Goal: Task Accomplishment & Management: Use online tool/utility

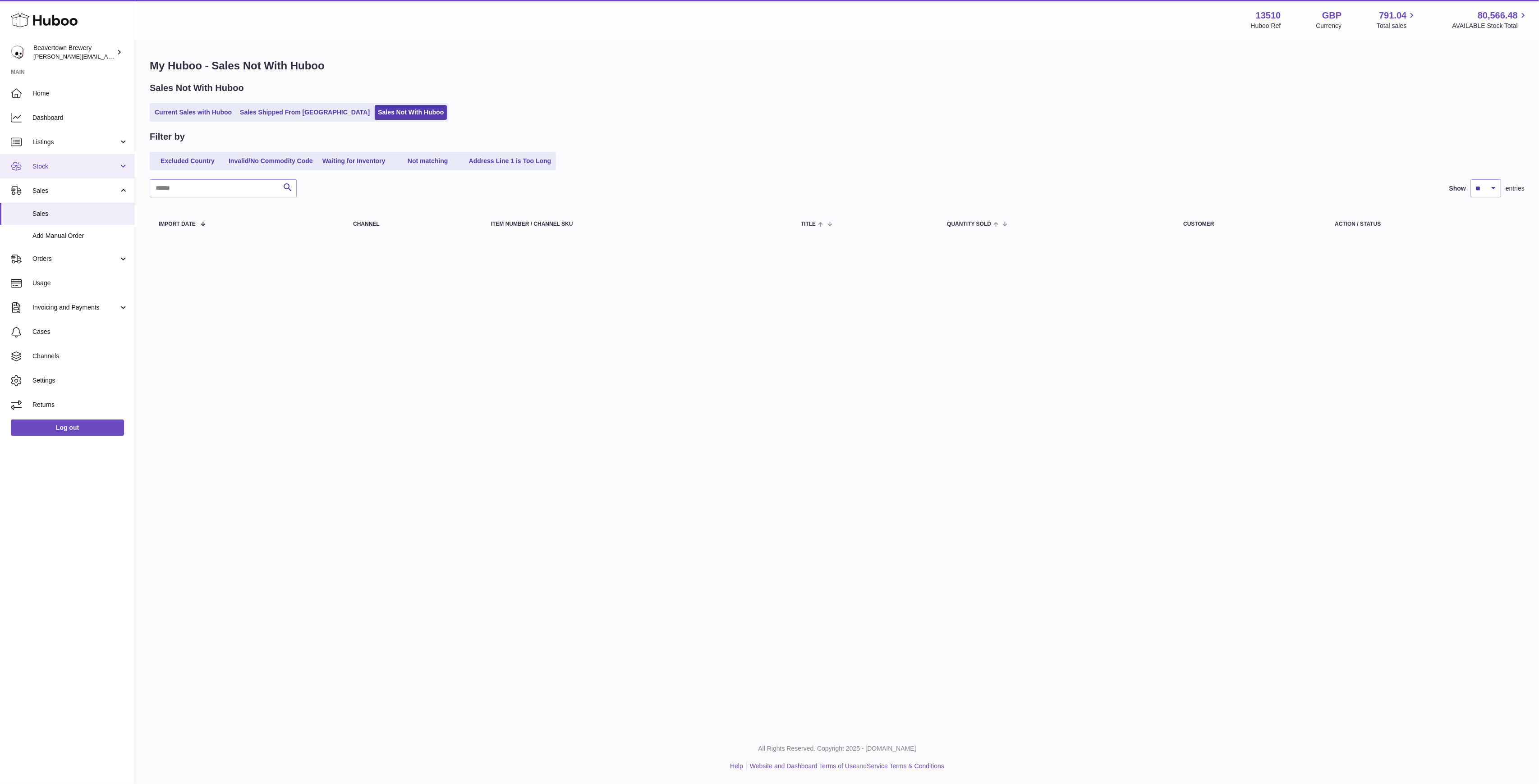
click at [57, 166] on span "Stock" at bounding box center [75, 166] width 86 height 9
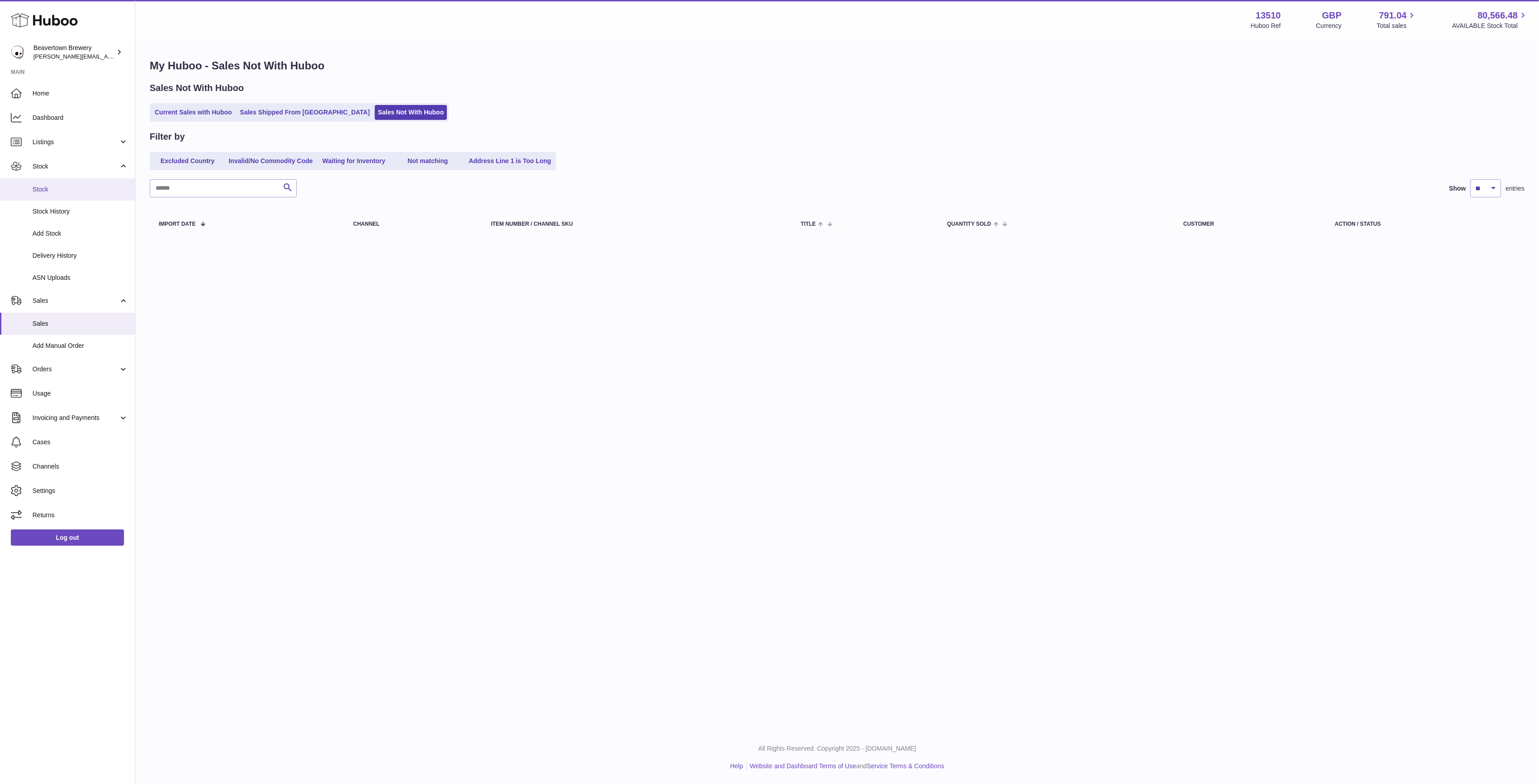
click at [57, 186] on span "Stock" at bounding box center [80, 189] width 95 height 9
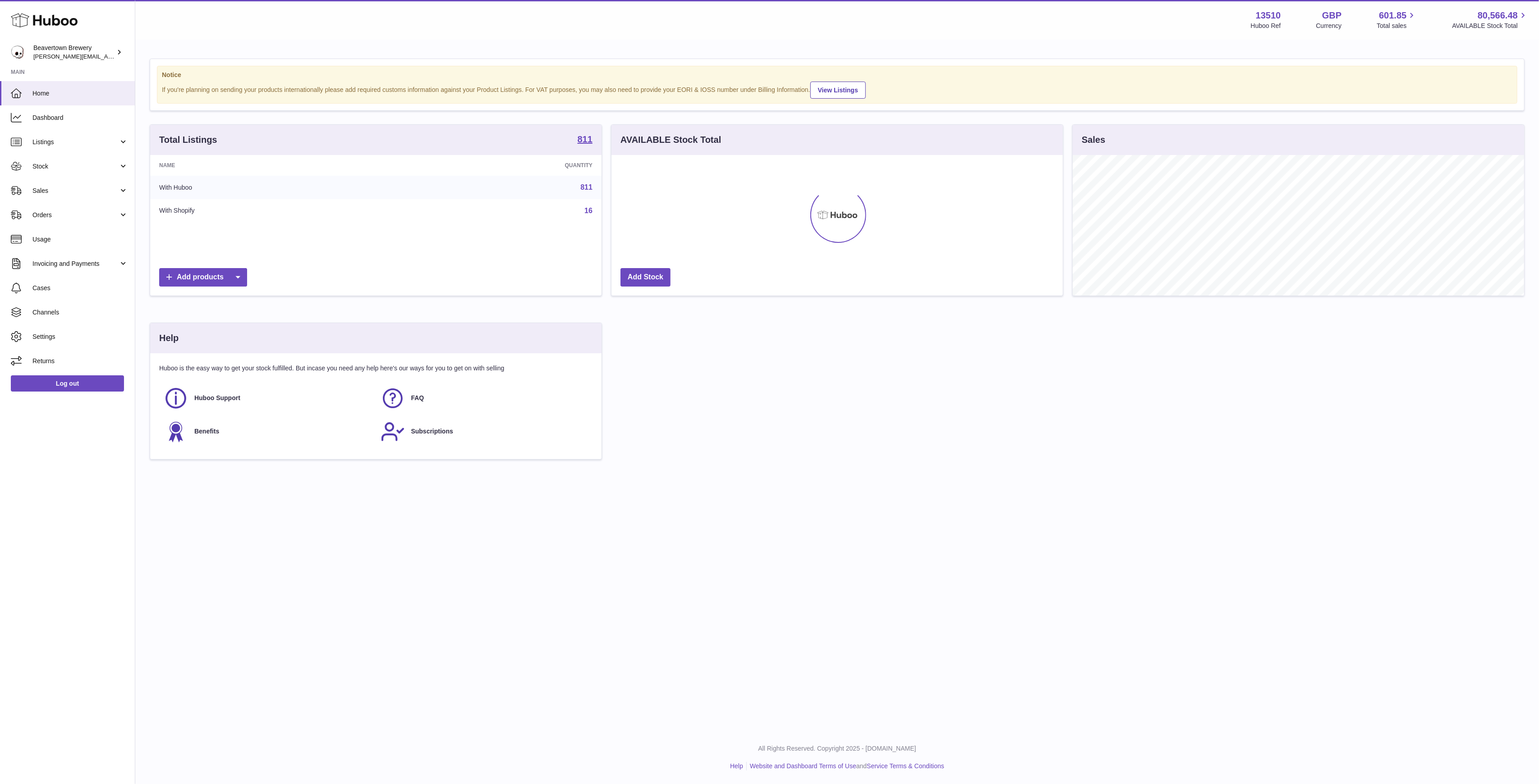
scroll to position [141, 451]
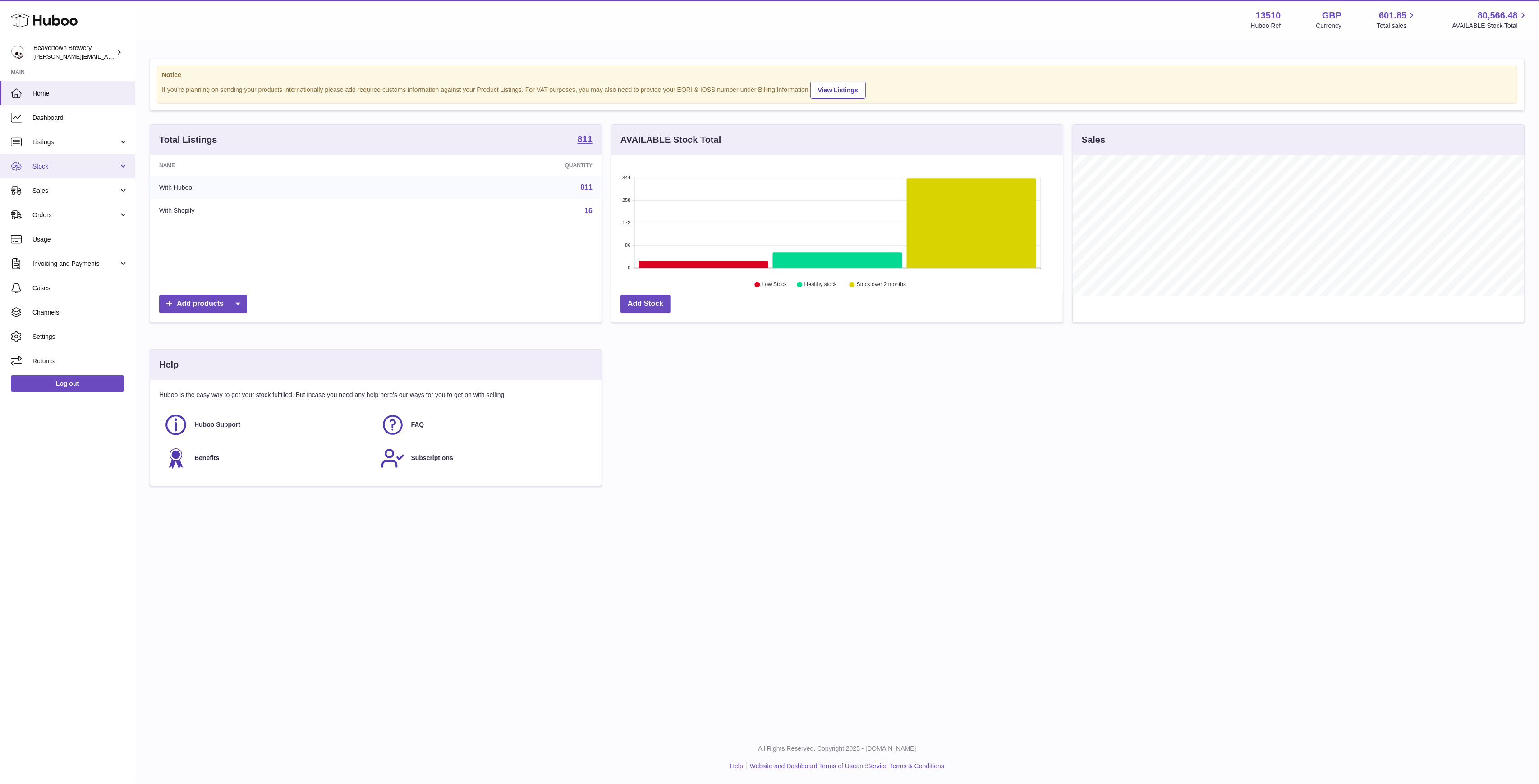
click at [53, 172] on link "Stock" at bounding box center [67, 166] width 135 height 24
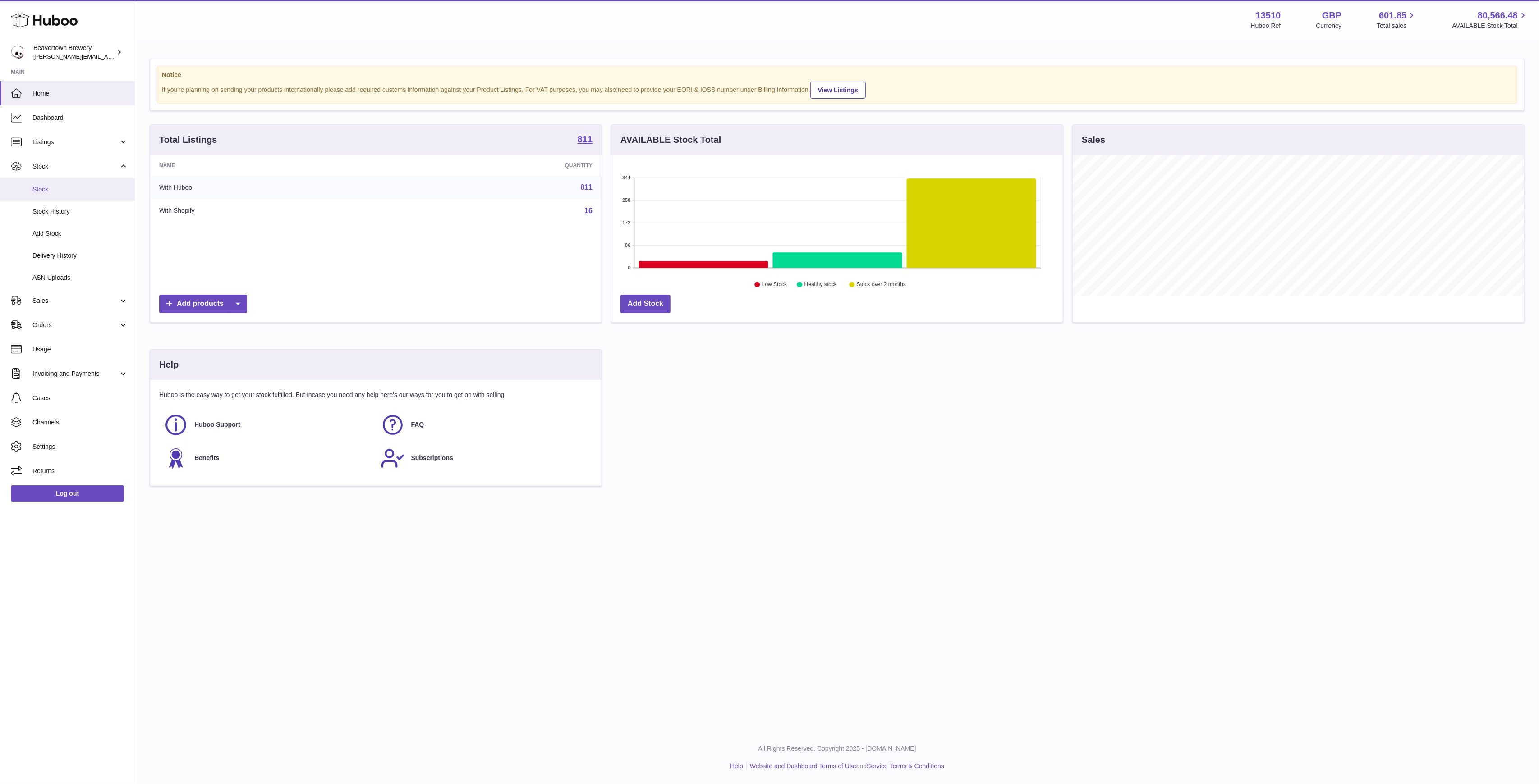
click at [43, 190] on span "Stock" at bounding box center [80, 189] width 95 height 9
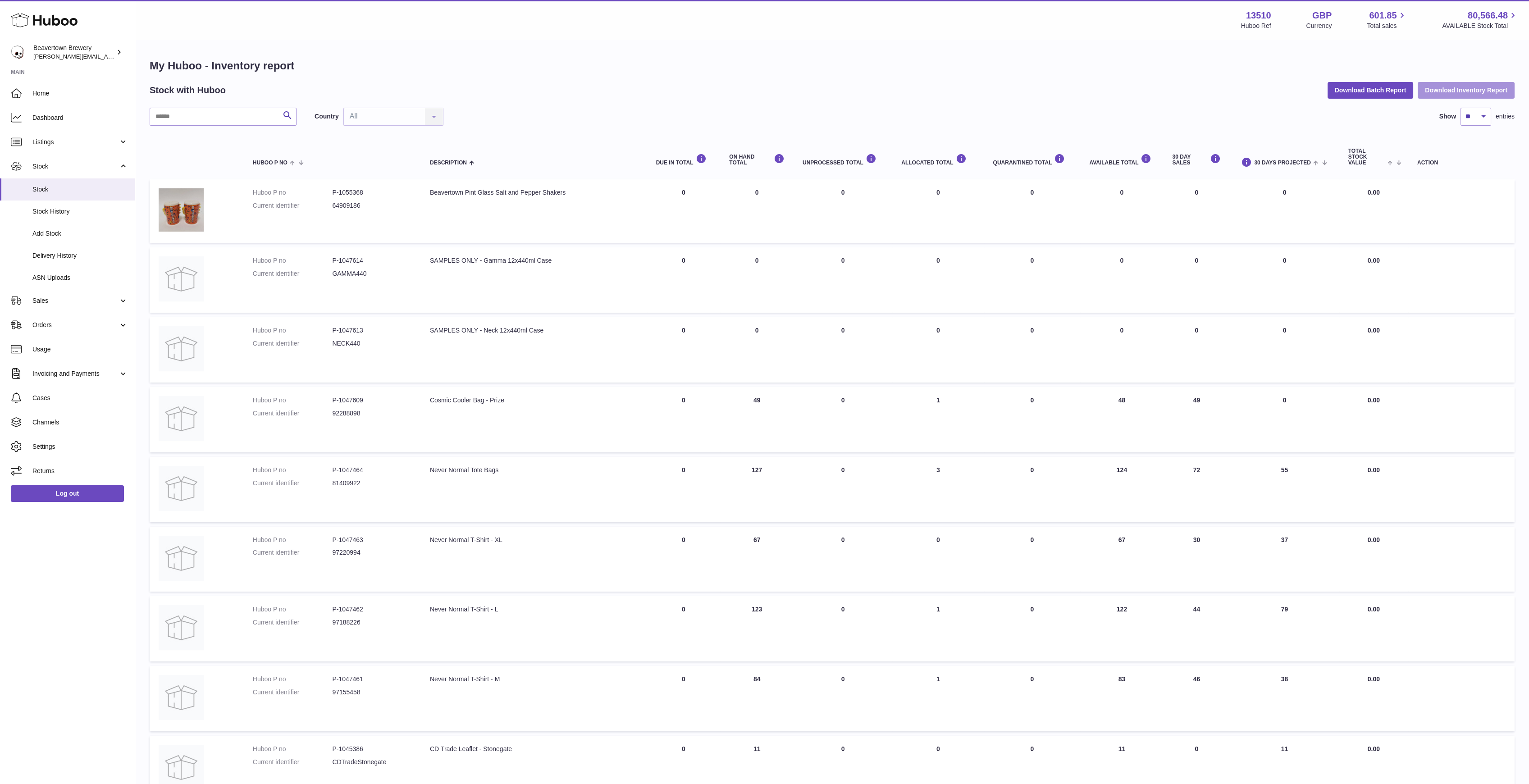
click at [1434, 92] on button "Download Inventory Report" at bounding box center [1466, 90] width 97 height 17
click at [1375, 92] on button "Download Batch Report" at bounding box center [1370, 90] width 86 height 17
click at [53, 294] on link "Sales" at bounding box center [67, 300] width 135 height 24
click at [80, 342] on span "Add Manual Order" at bounding box center [80, 346] width 95 height 9
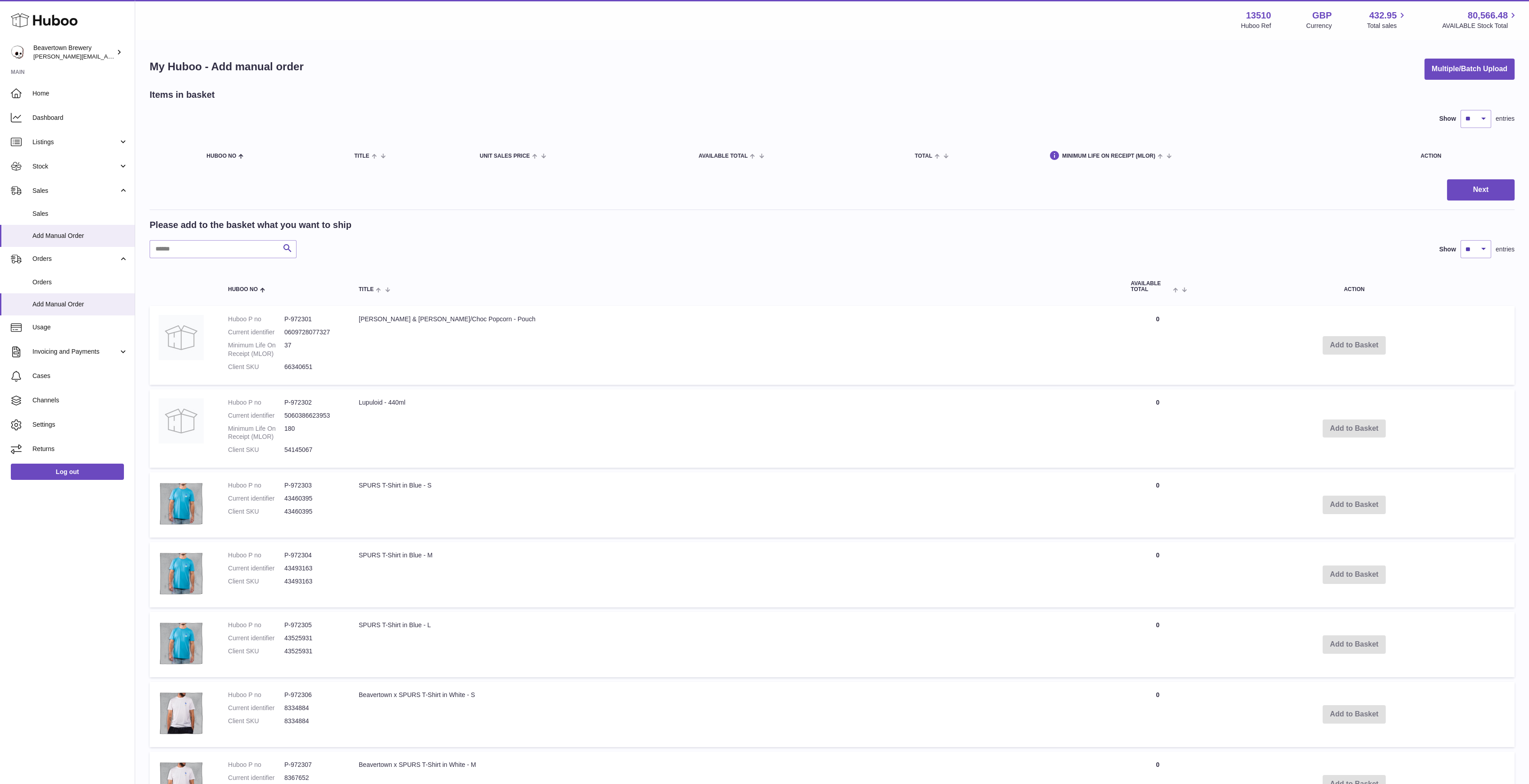
click at [1413, 72] on div "My Huboo - Add manual order Multiple/Batch Upload" at bounding box center [832, 68] width 1365 height 21
click at [1424, 70] on button "Multiple/Batch Upload" at bounding box center [1469, 68] width 90 height 21
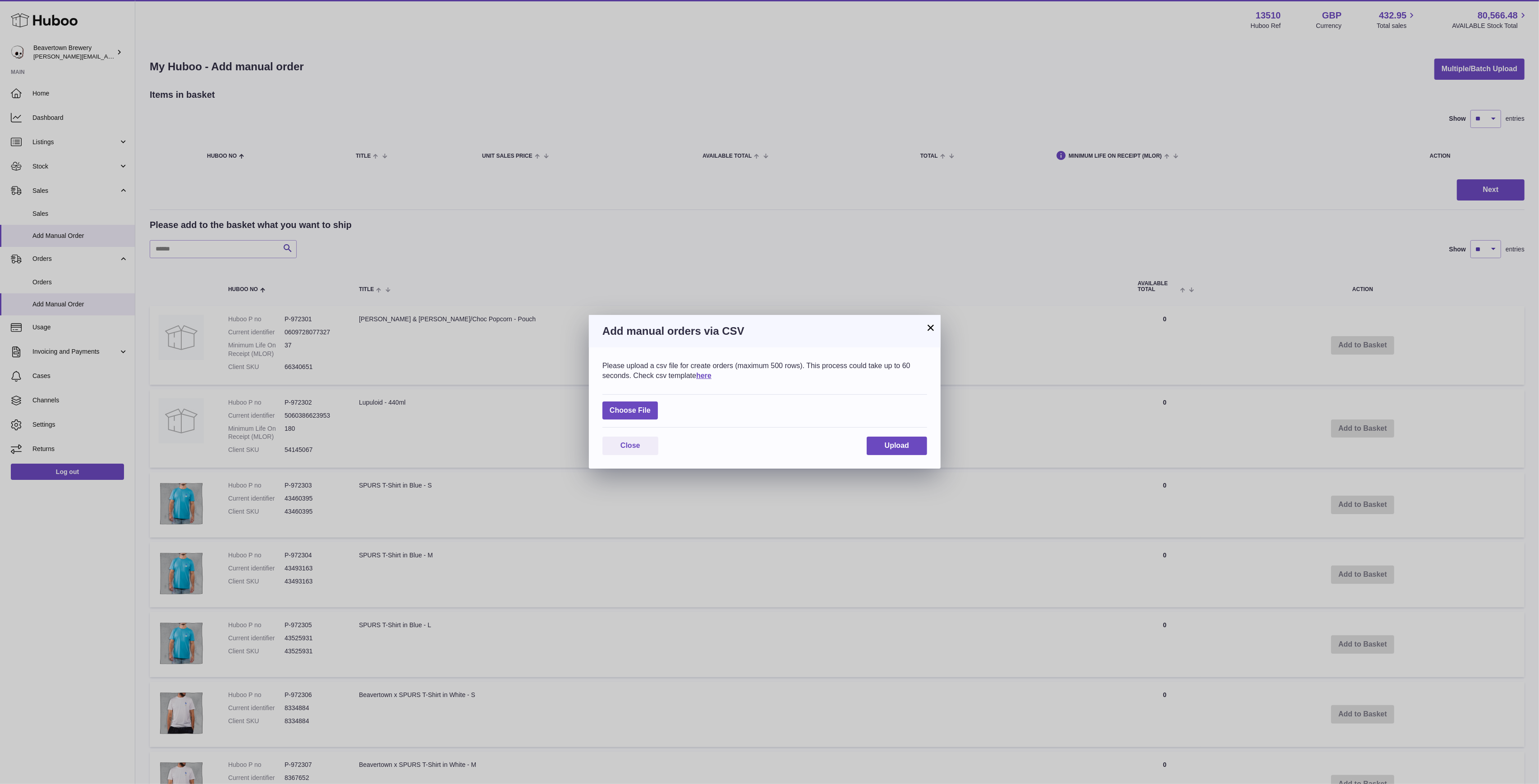
click at [670, 401] on div "Choose File" at bounding box center [765, 411] width 324 height 34
click at [660, 405] on div "Choose File" at bounding box center [765, 411] width 324 height 34
click at [655, 409] on label at bounding box center [630, 410] width 55 height 18
click at [651, 406] on input "file" at bounding box center [651, 406] width 1 height 1
type input "**********"
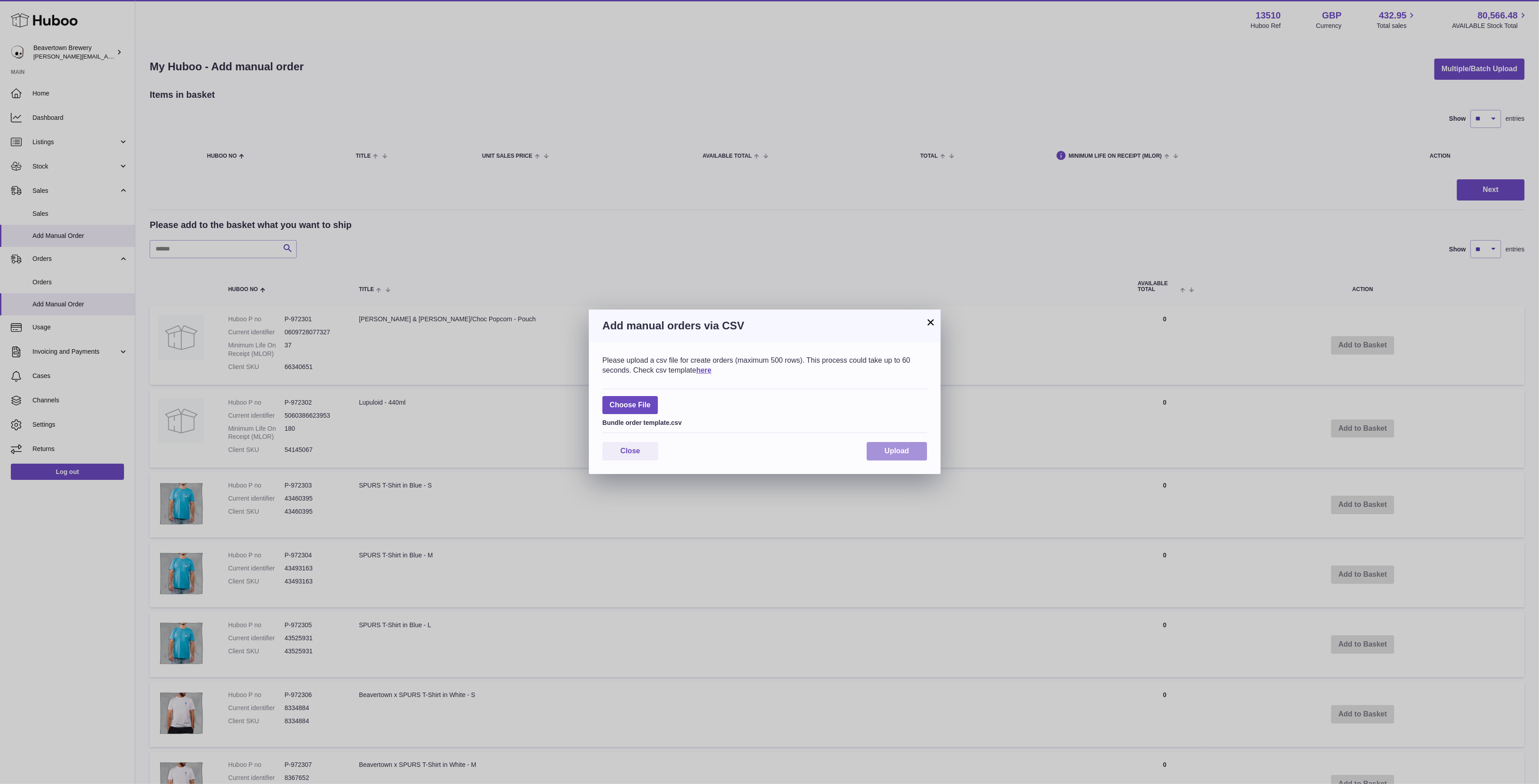
click at [866, 449] on button "Upload" at bounding box center [896, 451] width 61 height 18
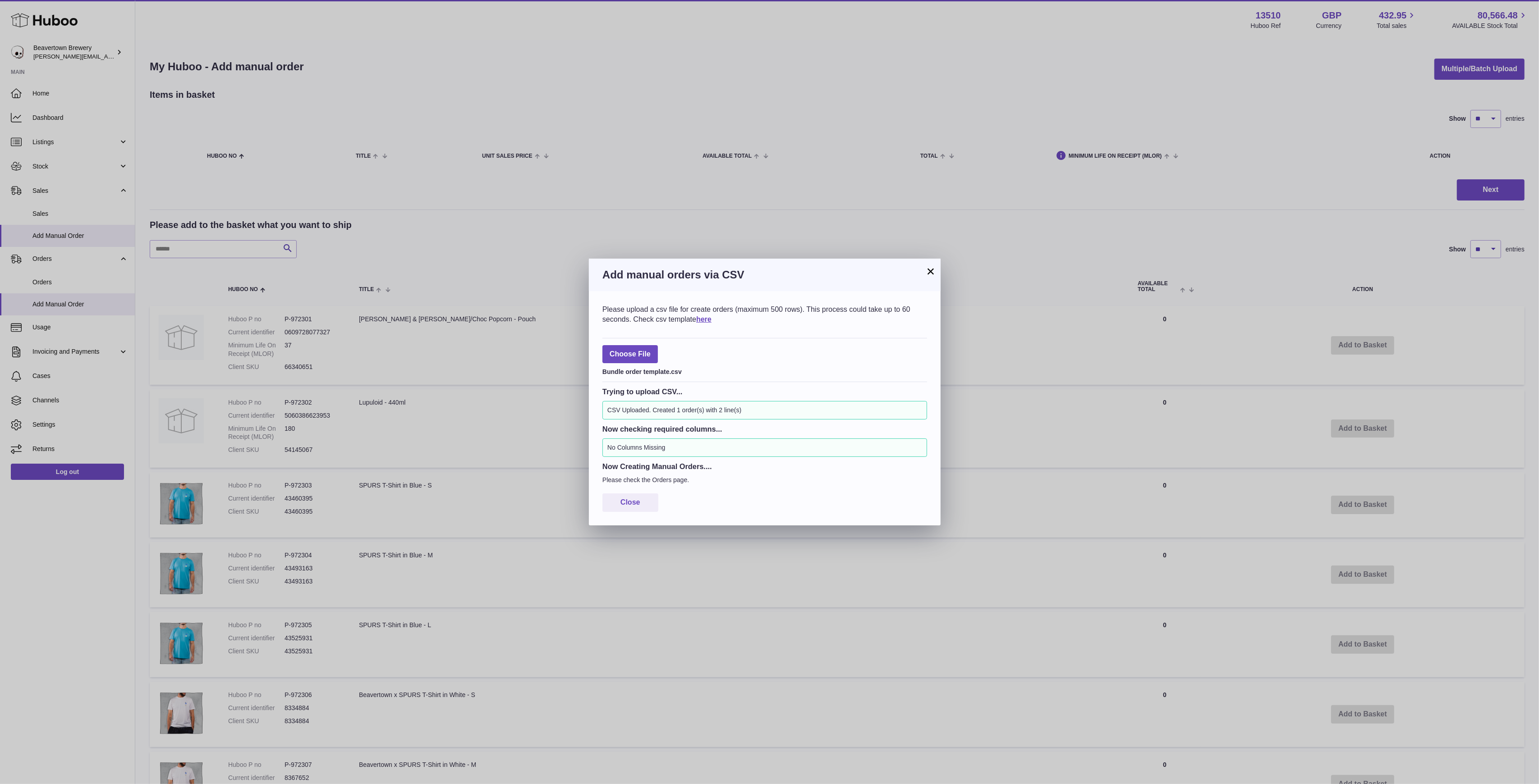
click at [941, 272] on div "× Add manual orders via CSV Please upload a csv file for create orders (maximum…" at bounding box center [770, 392] width 1539 height 784
click at [936, 270] on button "×" at bounding box center [931, 272] width 11 height 11
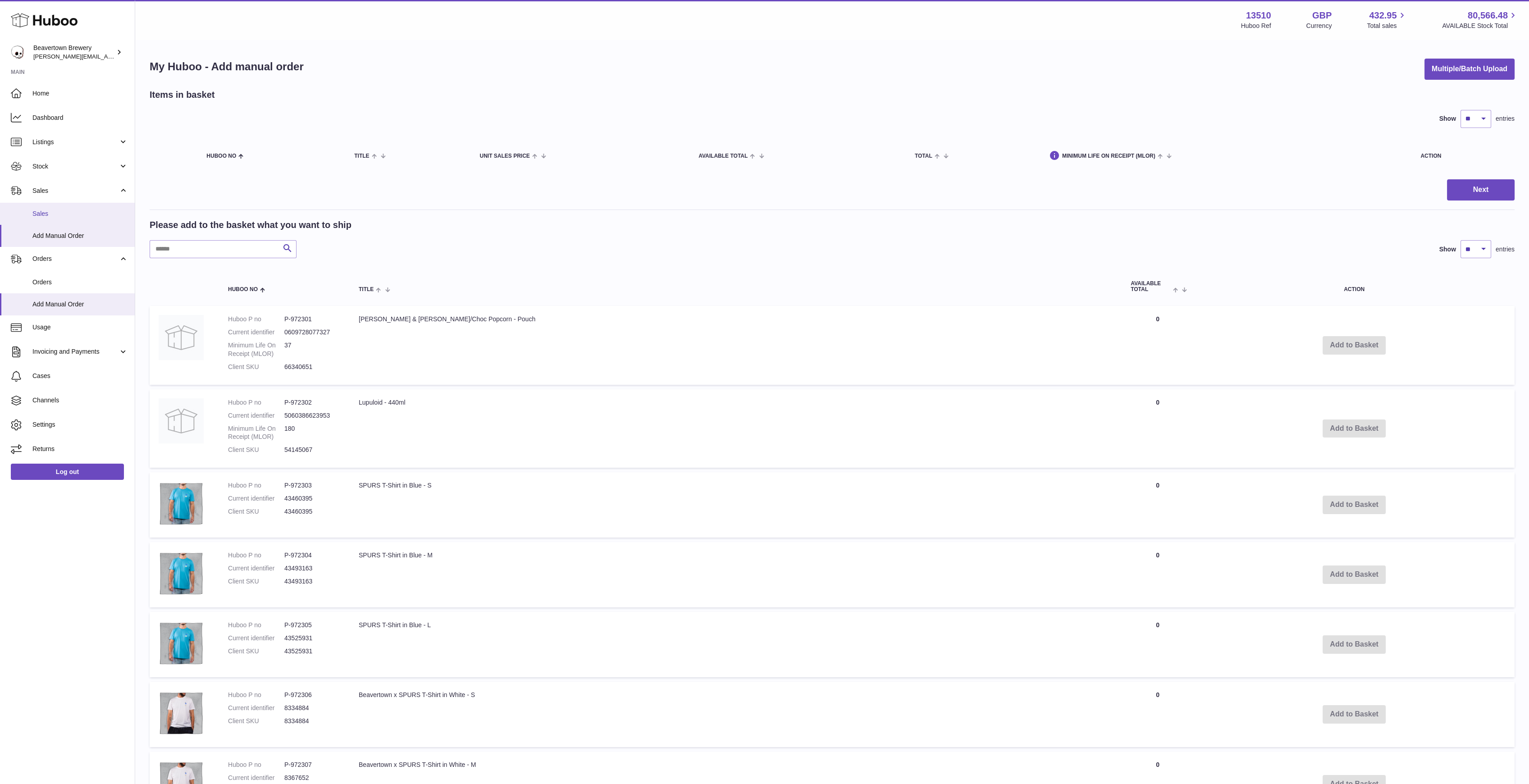
click at [55, 204] on link "Sales" at bounding box center [67, 214] width 135 height 22
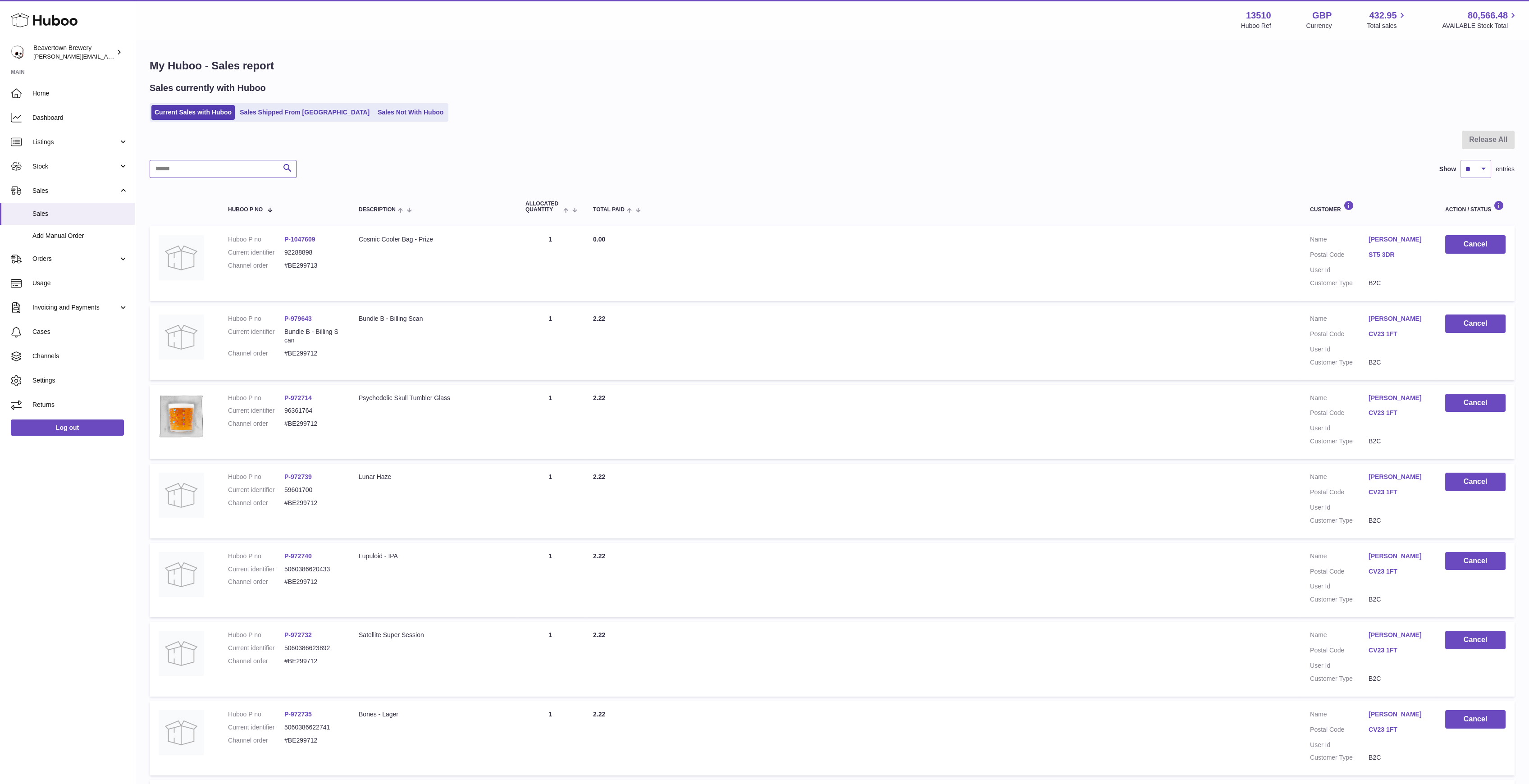
click at [225, 168] on input "text" at bounding box center [223, 168] width 147 height 18
paste input "*****"
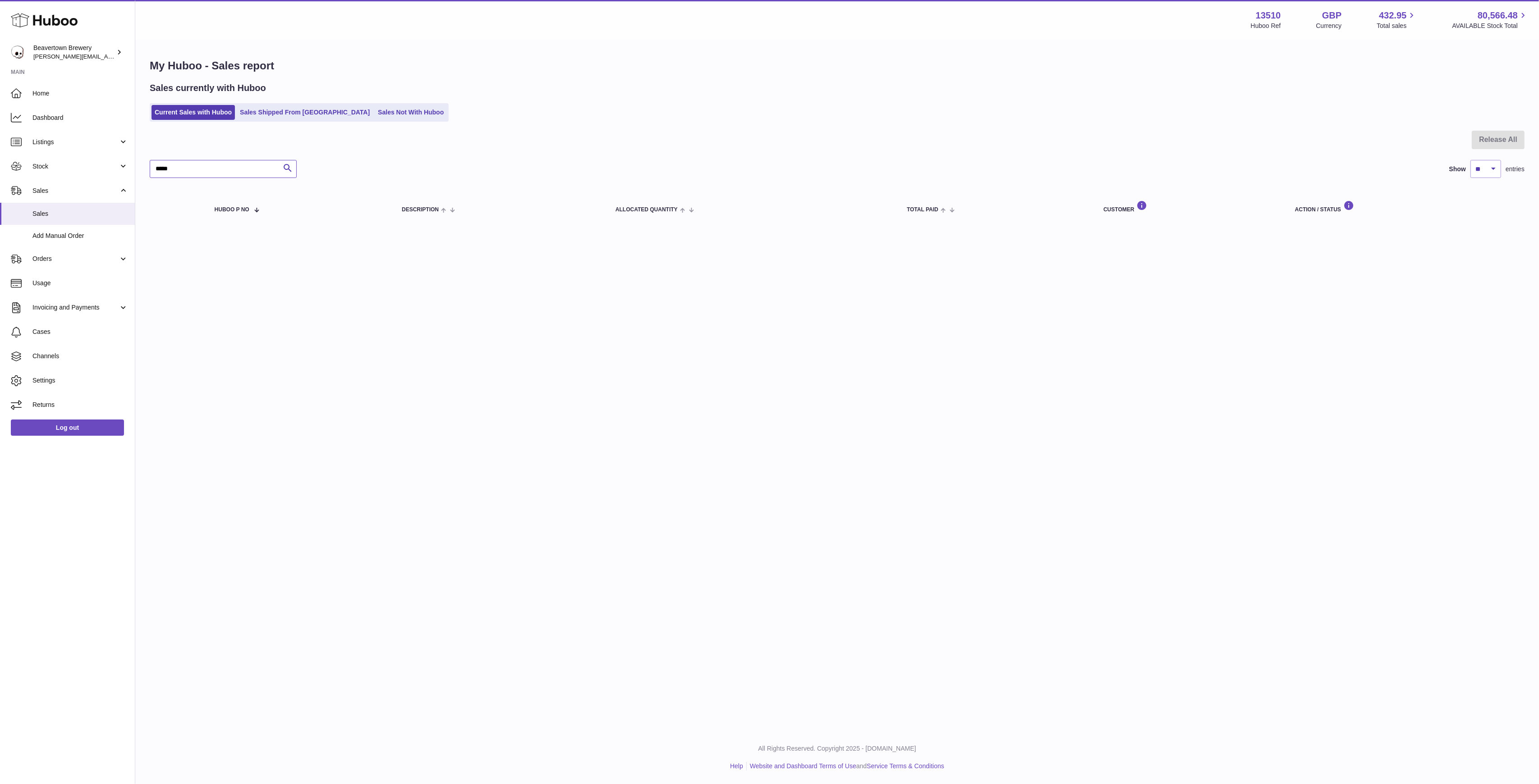
type input "*****"
click at [315, 93] on div "Sales currently with Huboo" at bounding box center [836, 87] width 1374 height 12
click at [309, 101] on div "Sales currently with Huboo Current Sales with Huboo Sales Shipped From Huboo Sa…" at bounding box center [836, 102] width 1374 height 39
click at [296, 113] on link "Sales Shipped From [GEOGRAPHIC_DATA]" at bounding box center [305, 112] width 136 height 15
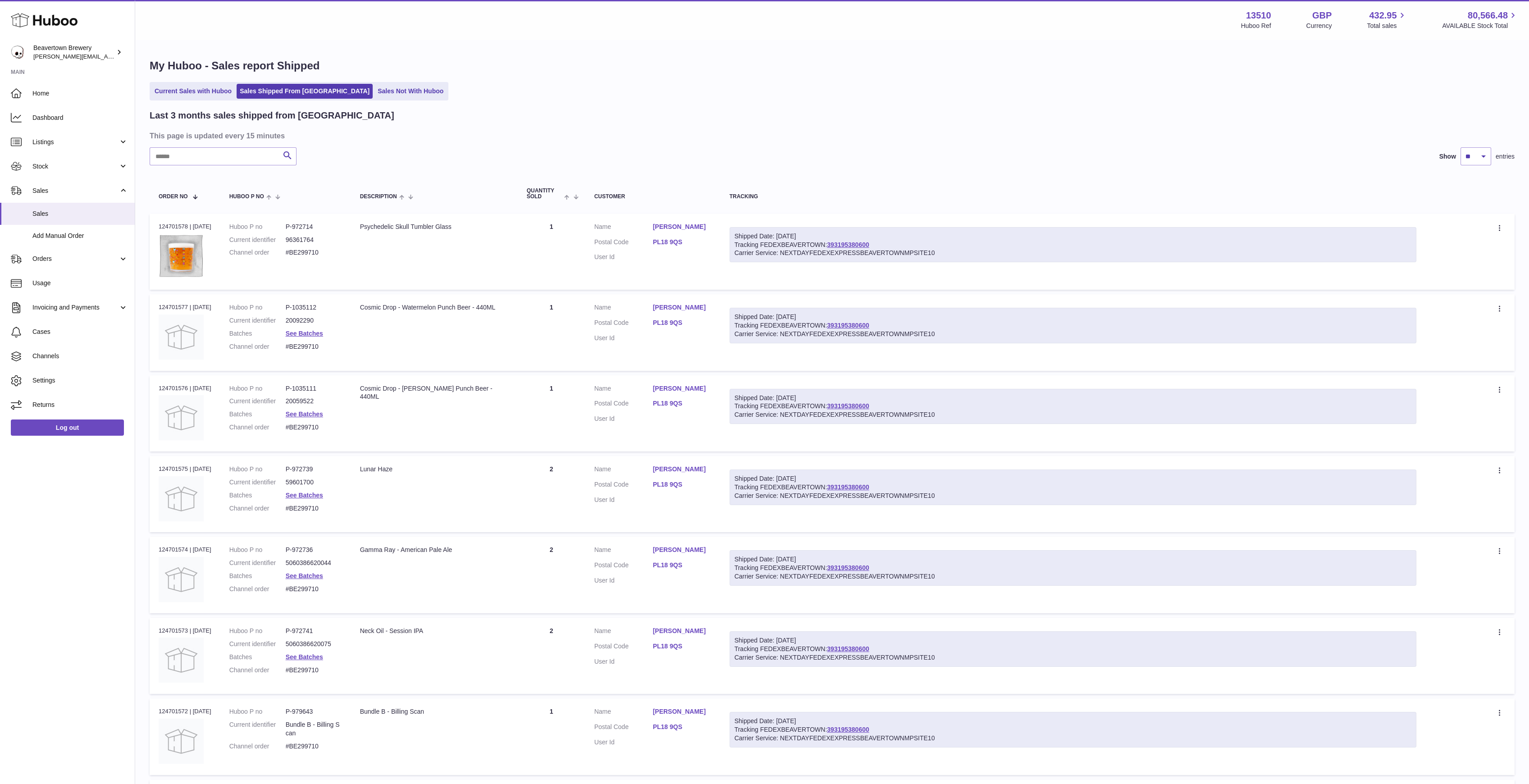
click at [219, 165] on div "Last 3 months sales shipped from [GEOGRAPHIC_DATA] This page is updated every 1…" at bounding box center [832, 574] width 1365 height 929
click at [213, 157] on input "text" at bounding box center [223, 156] width 147 height 18
paste input "*****"
drag, startPoint x: 218, startPoint y: 151, endPoint x: 57, endPoint y: 128, distance: 162.6
click at [85, 136] on div "Huboo Beavertown Brewery Matthew.McCormack@beavertownbrewery.co.uk Main Home Da…" at bounding box center [764, 558] width 1529 height 1116
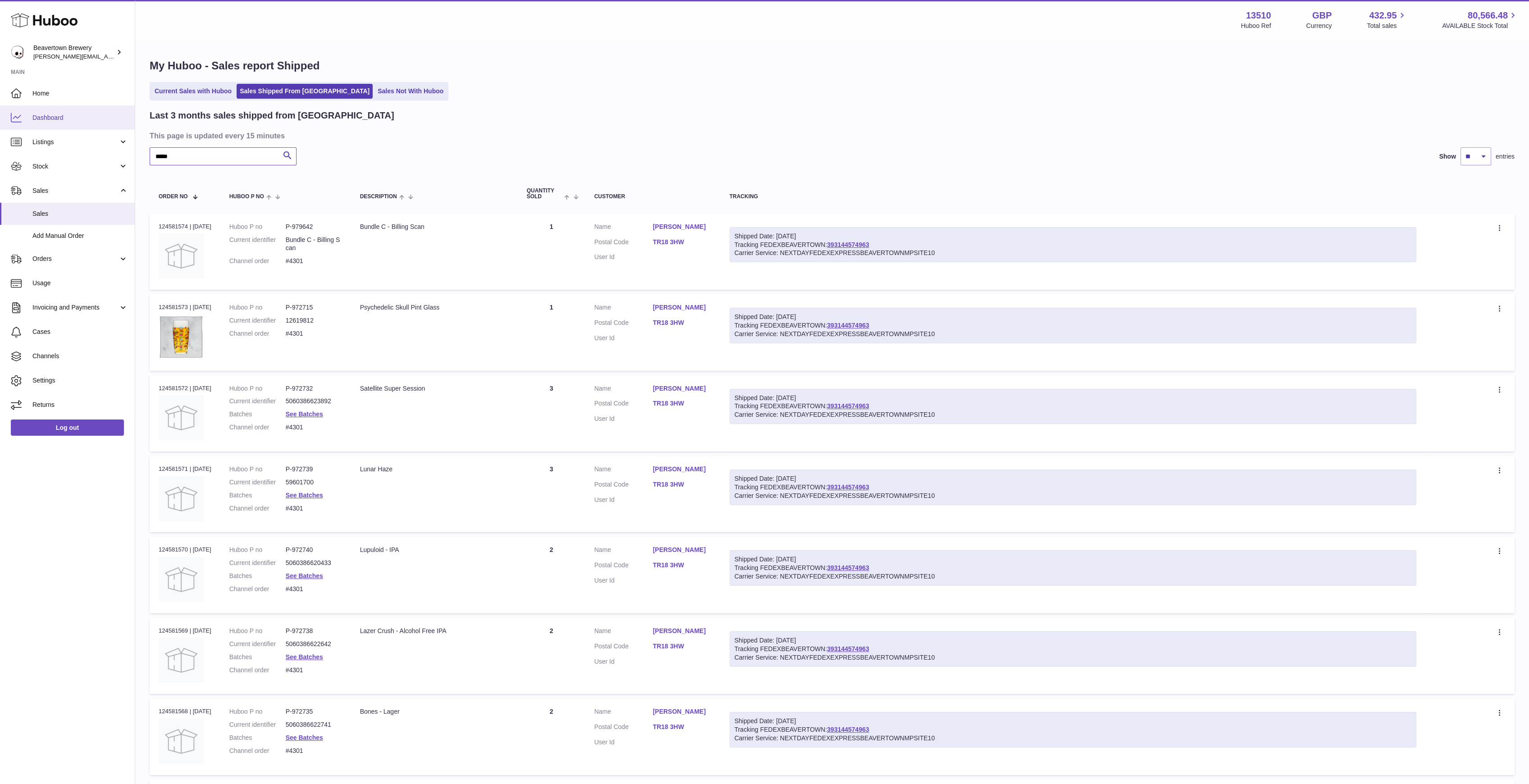
paste input "text"
drag, startPoint x: 197, startPoint y: 152, endPoint x: 27, endPoint y: 137, distance: 170.7
click at [34, 138] on div "Huboo Beavertown Brewery Matthew.McCormack@beavertownbrewery.co.uk Main Home Da…" at bounding box center [764, 467] width 1529 height 934
paste input "text"
drag, startPoint x: 105, startPoint y: 147, endPoint x: 72, endPoint y: 144, distance: 33.1
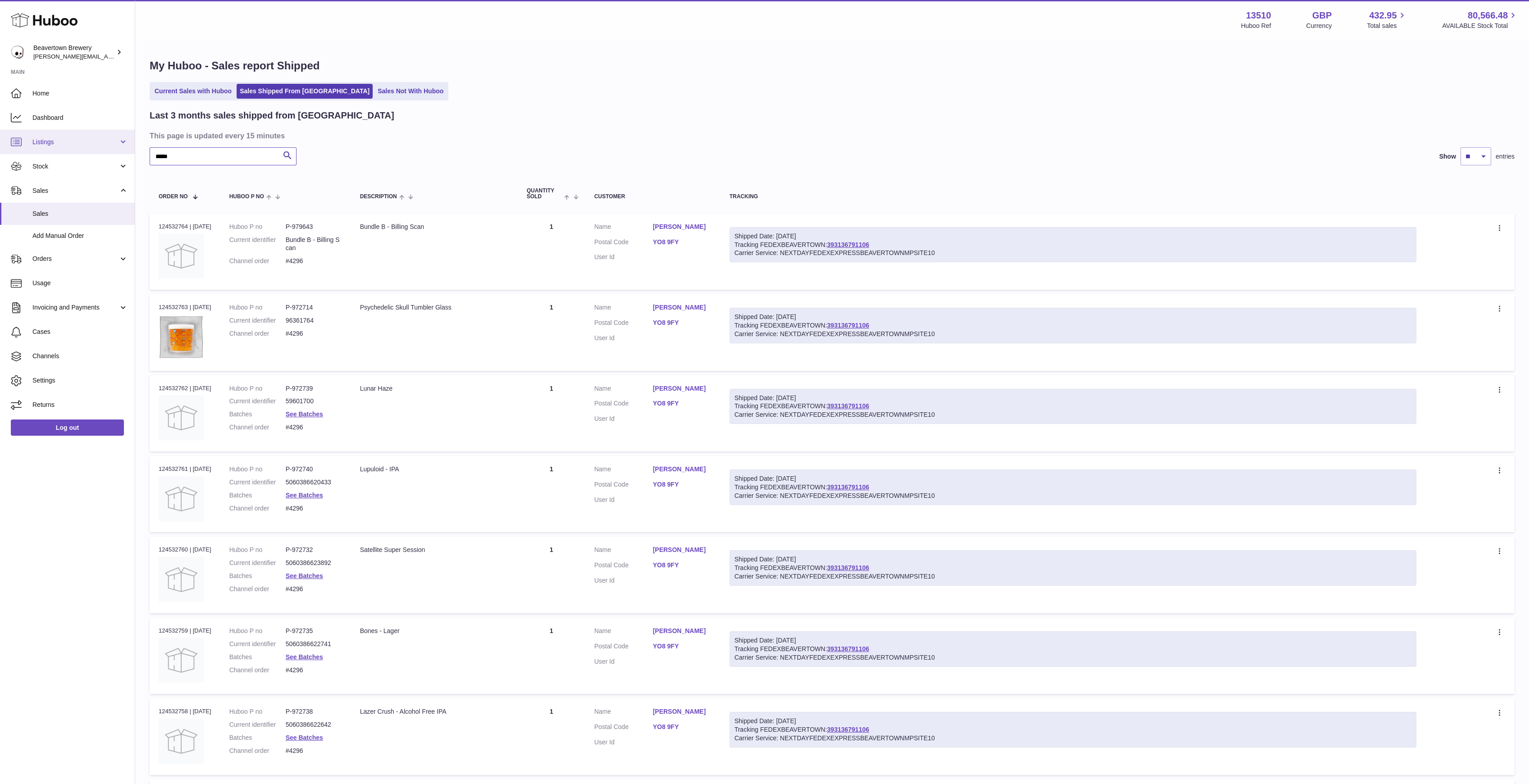
click at [82, 145] on div "Huboo Beavertown Brewery Matthew.McCormack@beavertownbrewery.co.uk Main Home Da…" at bounding box center [764, 546] width 1529 height 1093
paste input "text"
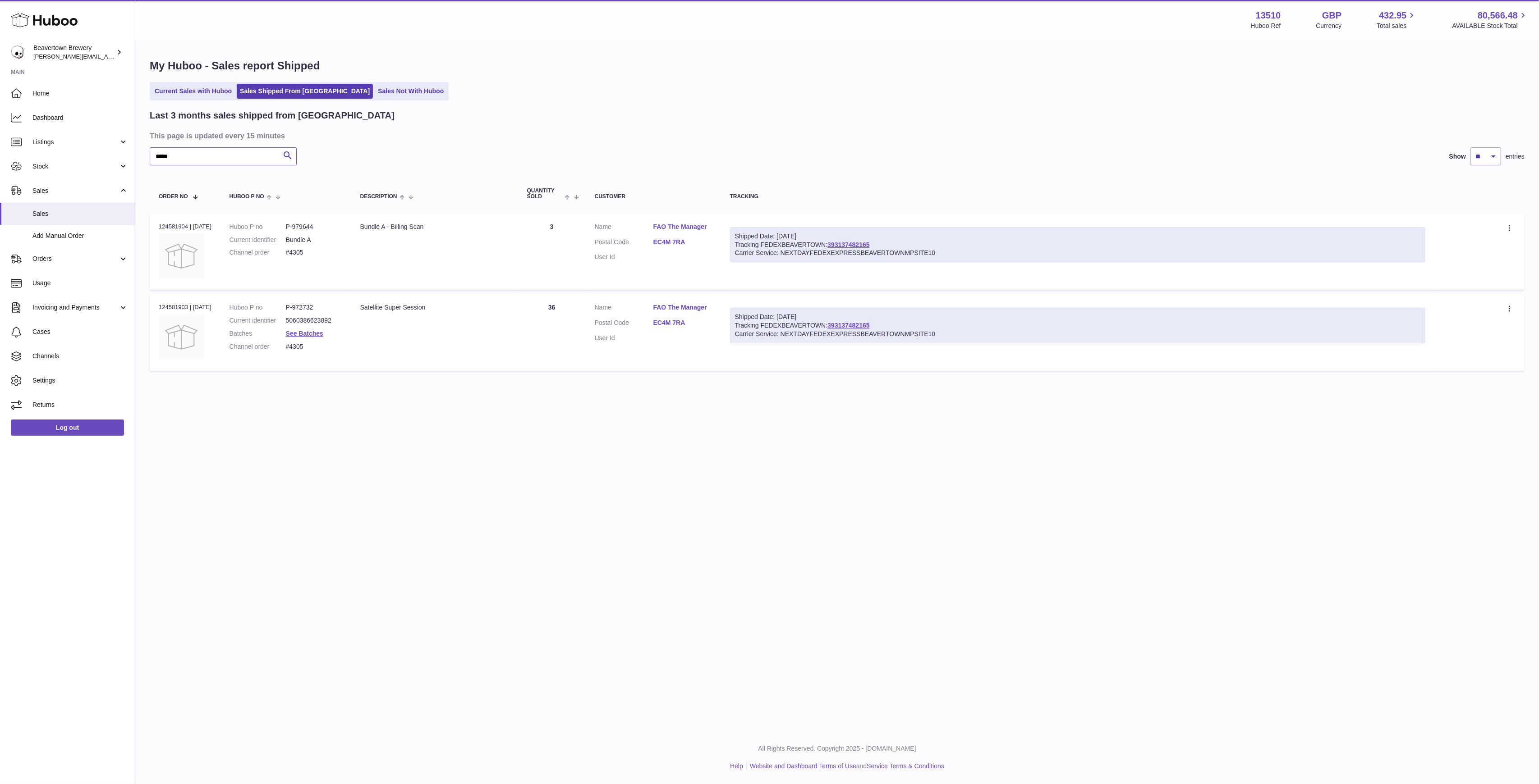
type input "*****"
click at [71, 232] on span "Add Manual Order" at bounding box center [80, 235] width 95 height 9
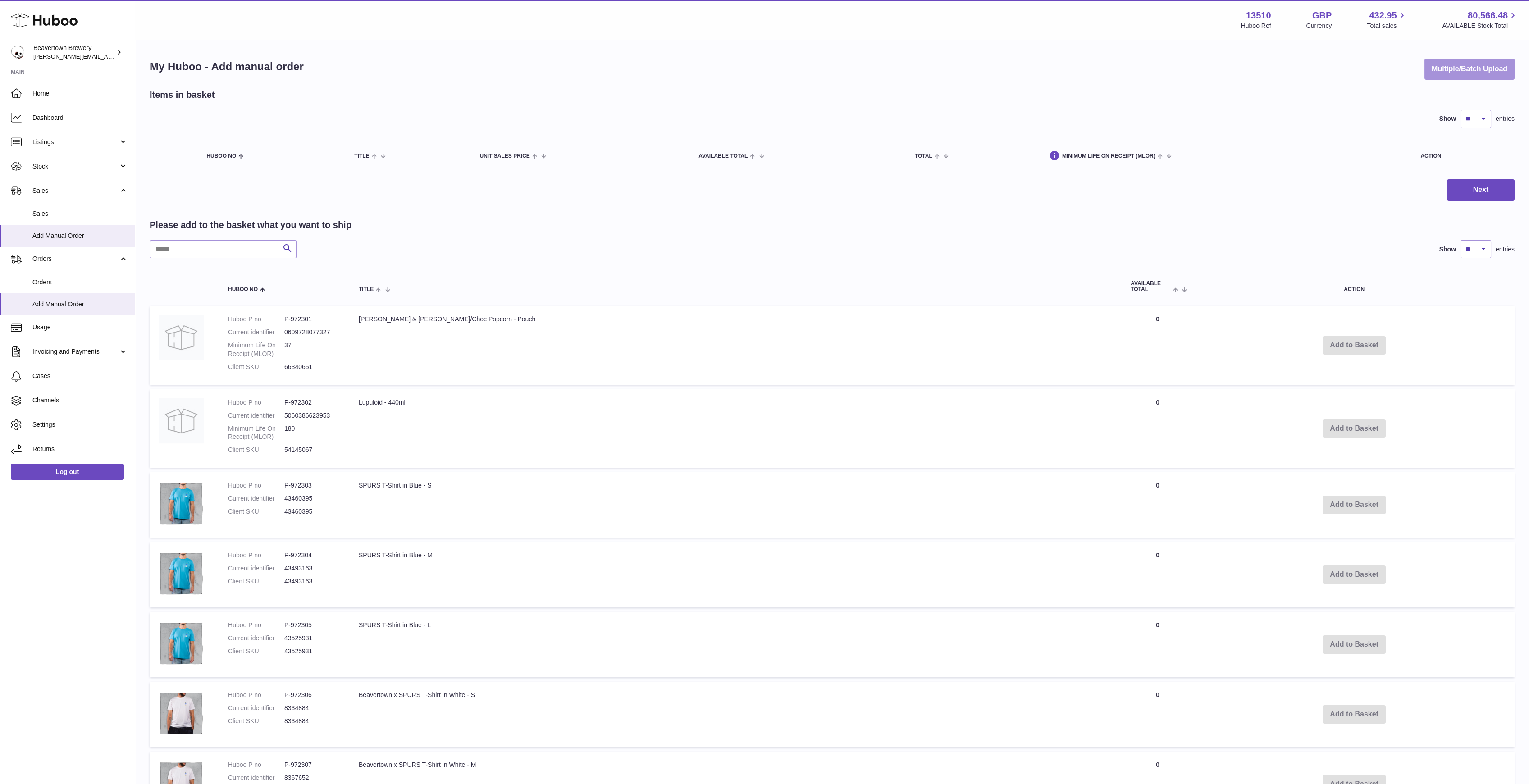
click at [1480, 71] on button "Multiple/Batch Upload" at bounding box center [1469, 68] width 90 height 21
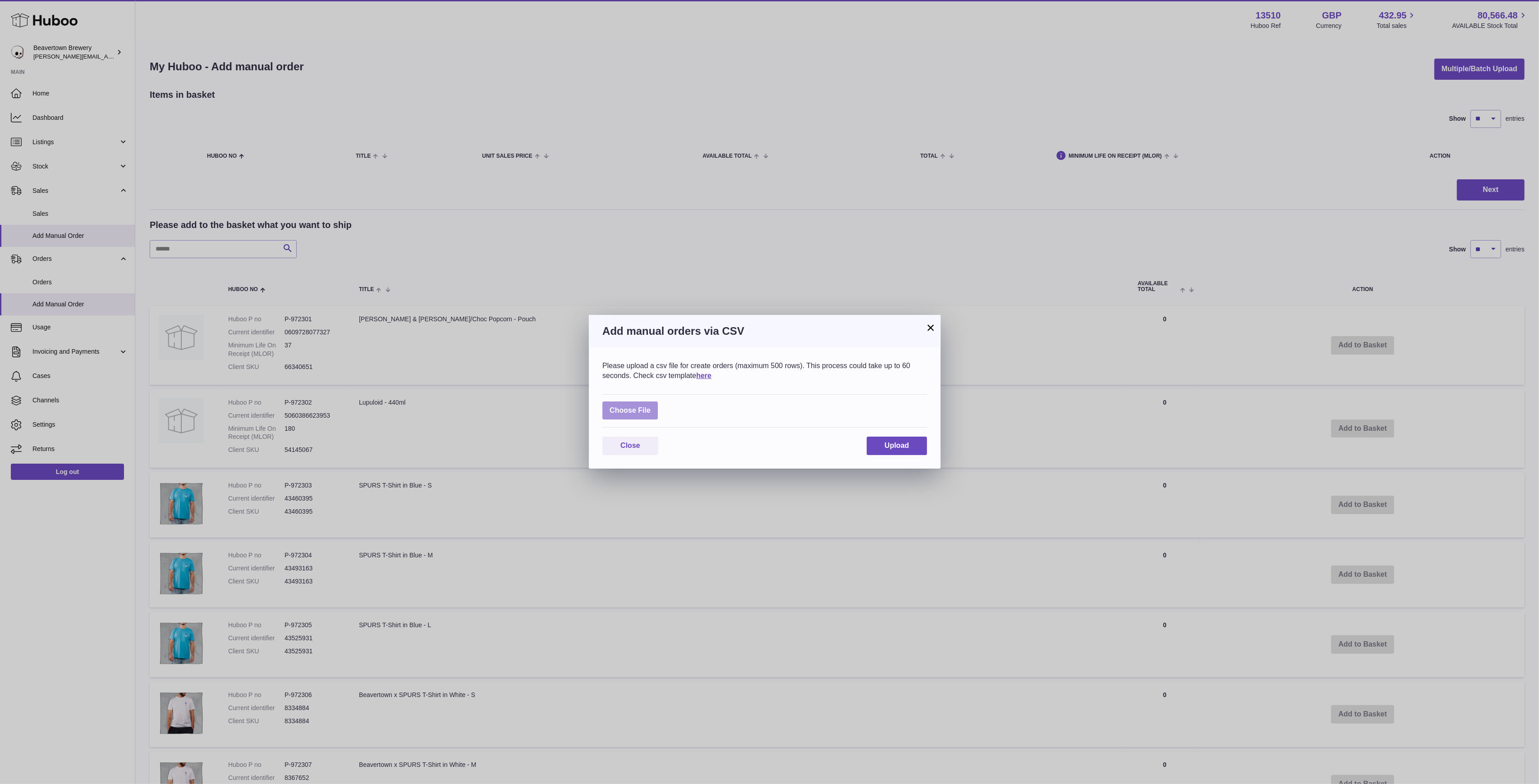
click at [628, 409] on label at bounding box center [630, 410] width 55 height 18
click at [651, 406] on input "file" at bounding box center [651, 406] width 1 height 1
type input "**********"
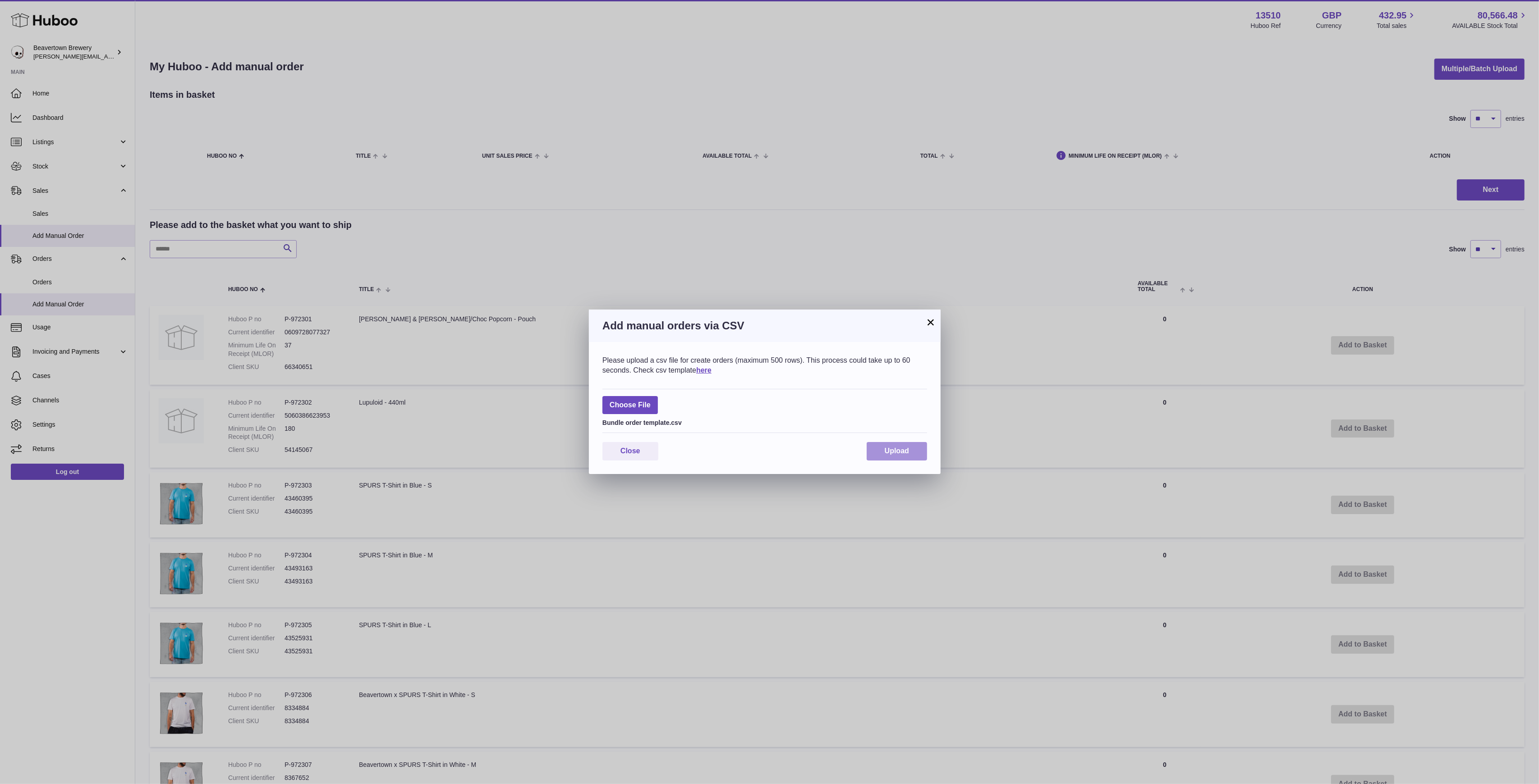
click at [880, 446] on button "Upload" at bounding box center [896, 451] width 61 height 18
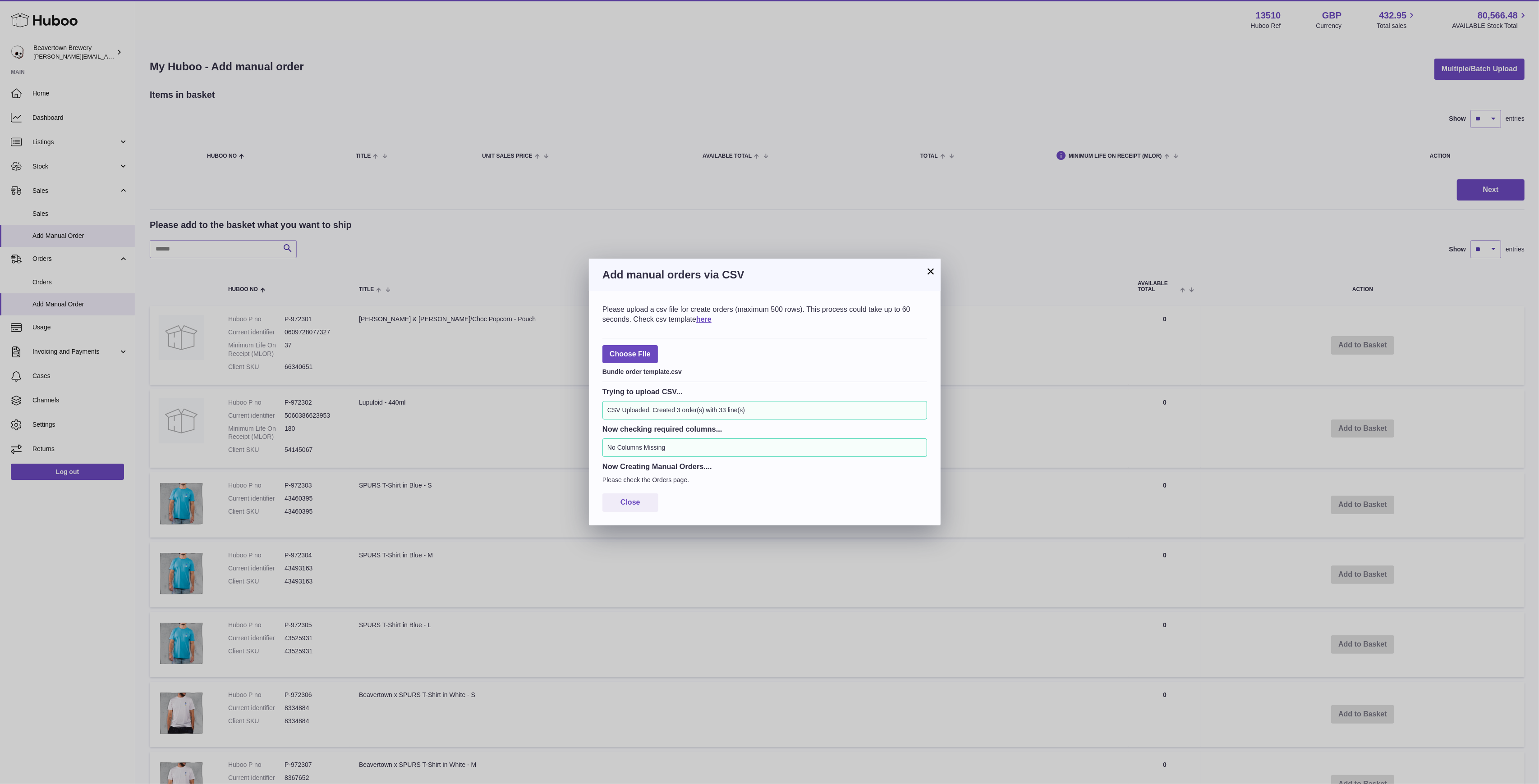
click at [934, 274] on button "×" at bounding box center [931, 272] width 11 height 11
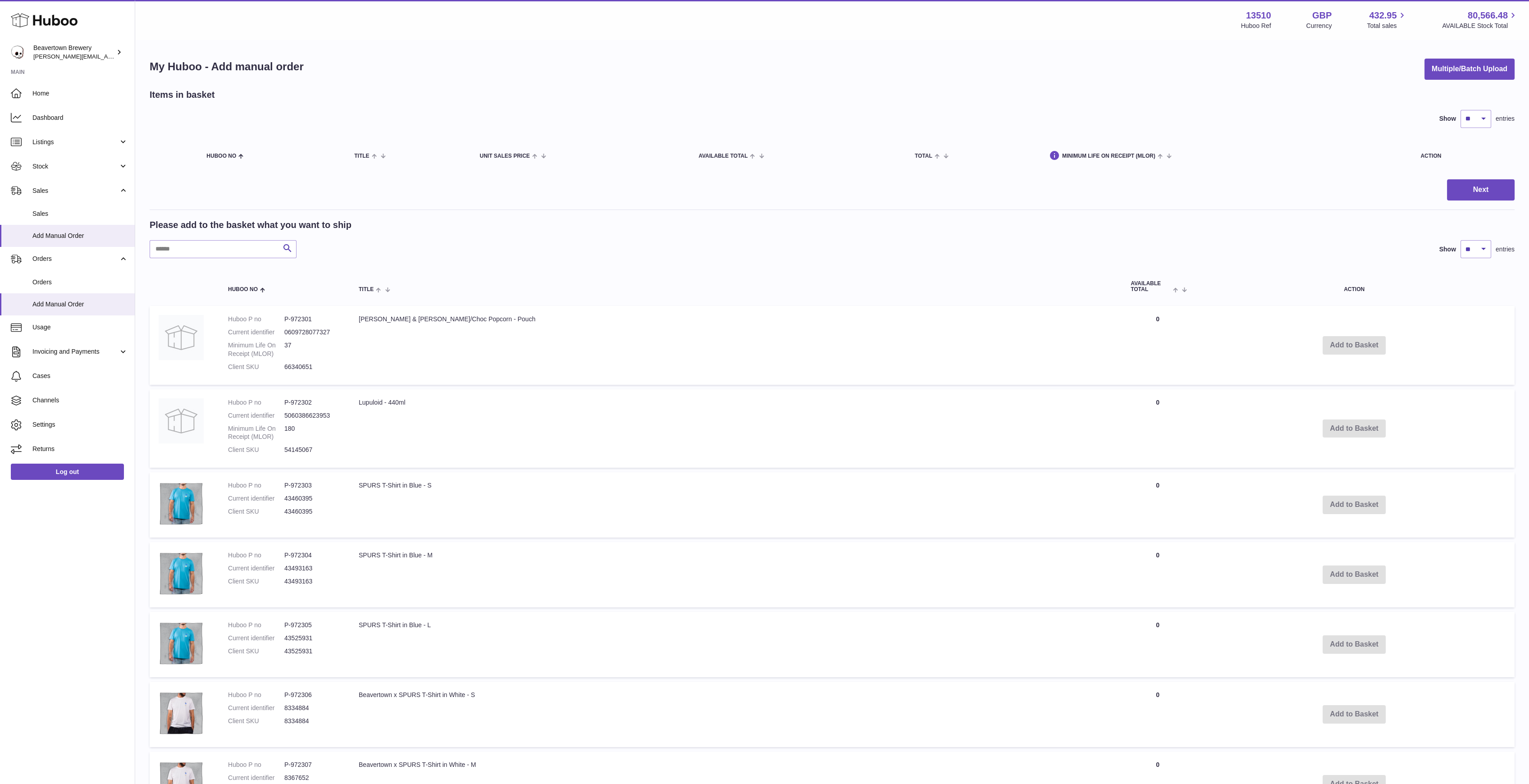
click at [1417, 61] on div "My Huboo - Add manual order Multiple/Batch Upload" at bounding box center [832, 68] width 1365 height 21
click at [1424, 63] on button "Multiple/Batch Upload" at bounding box center [1469, 68] width 90 height 21
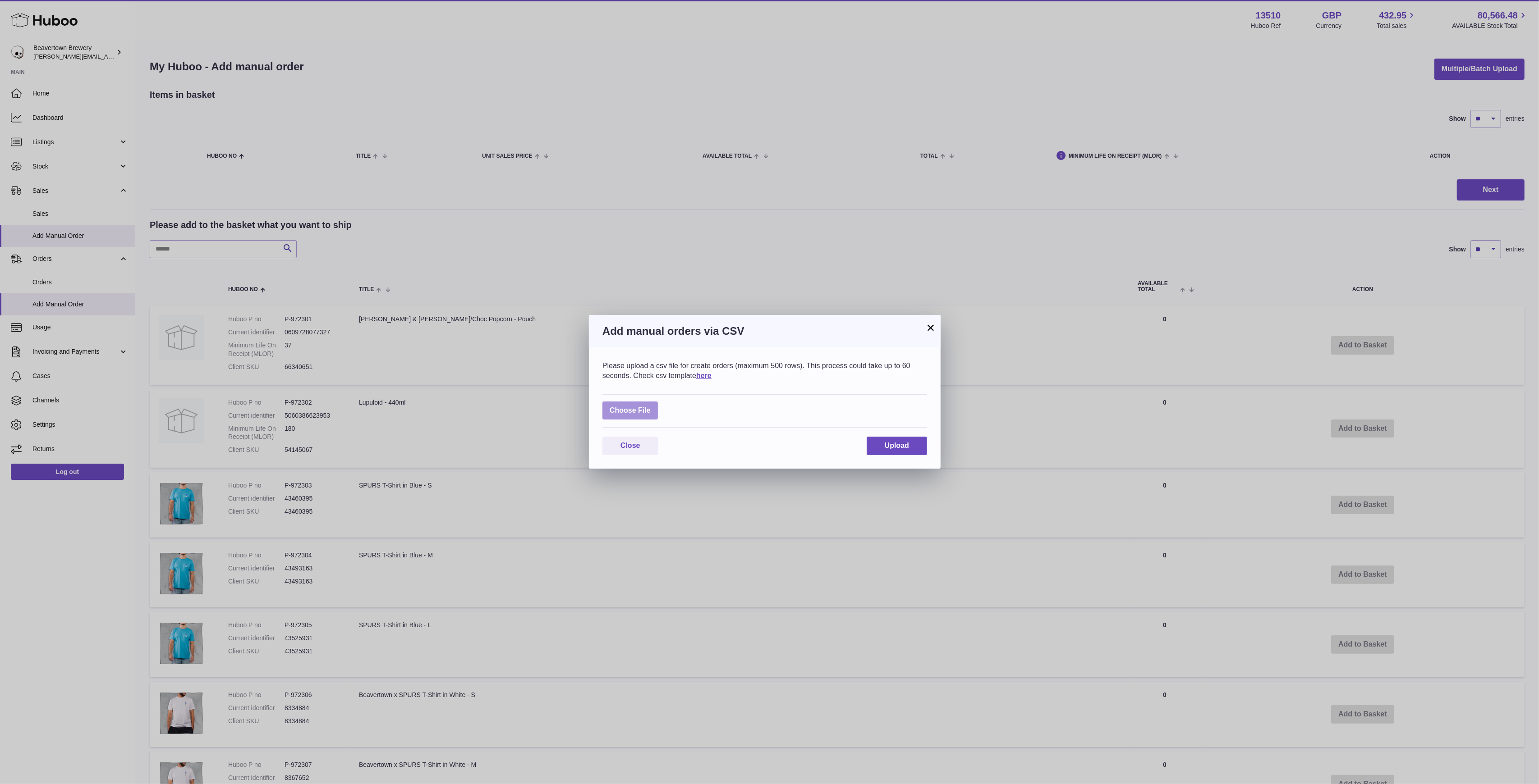
click at [653, 409] on label at bounding box center [630, 410] width 55 height 18
click at [651, 406] on input "file" at bounding box center [651, 406] width 1 height 1
type input "**********"
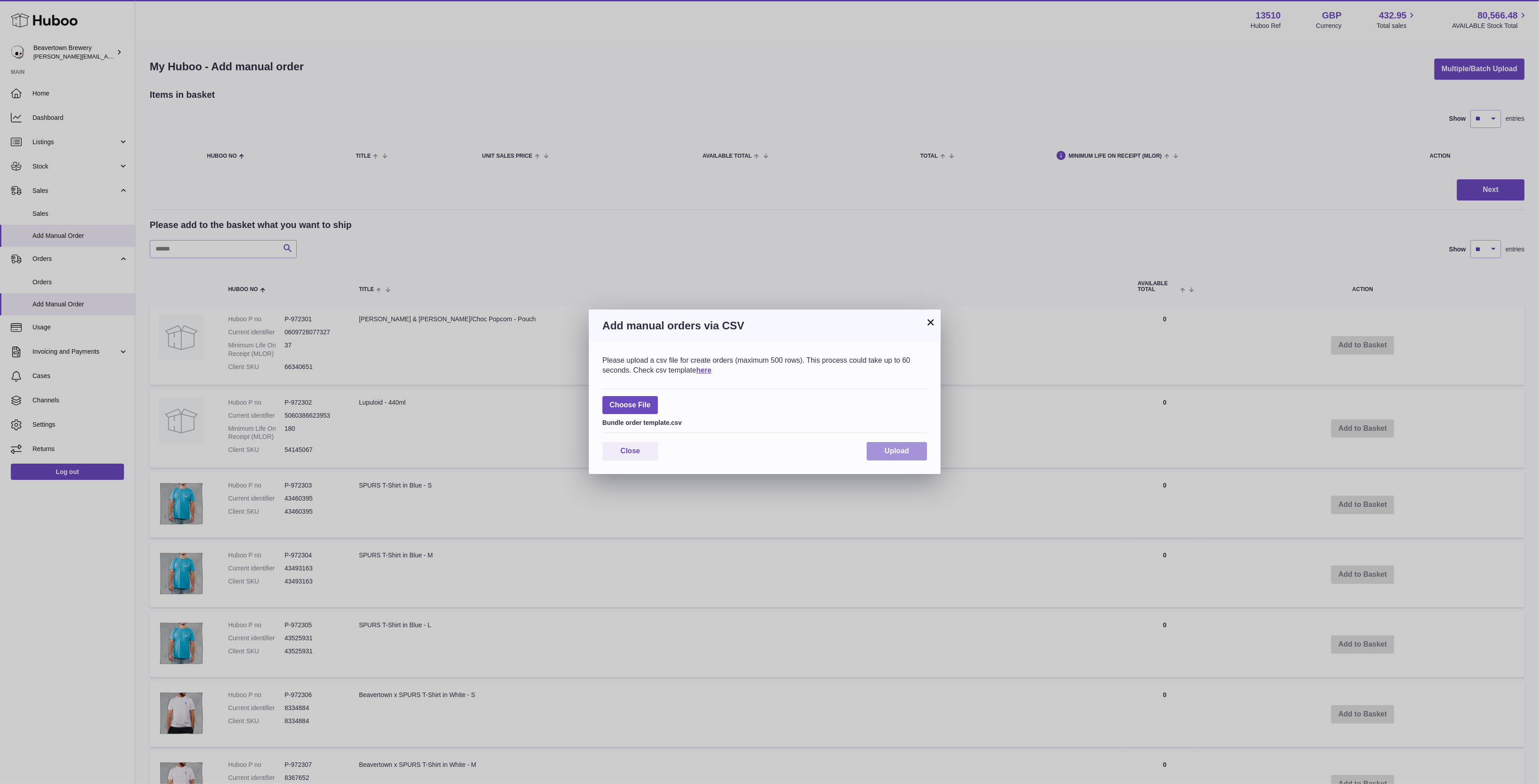
click at [884, 445] on button "Upload" at bounding box center [896, 451] width 61 height 18
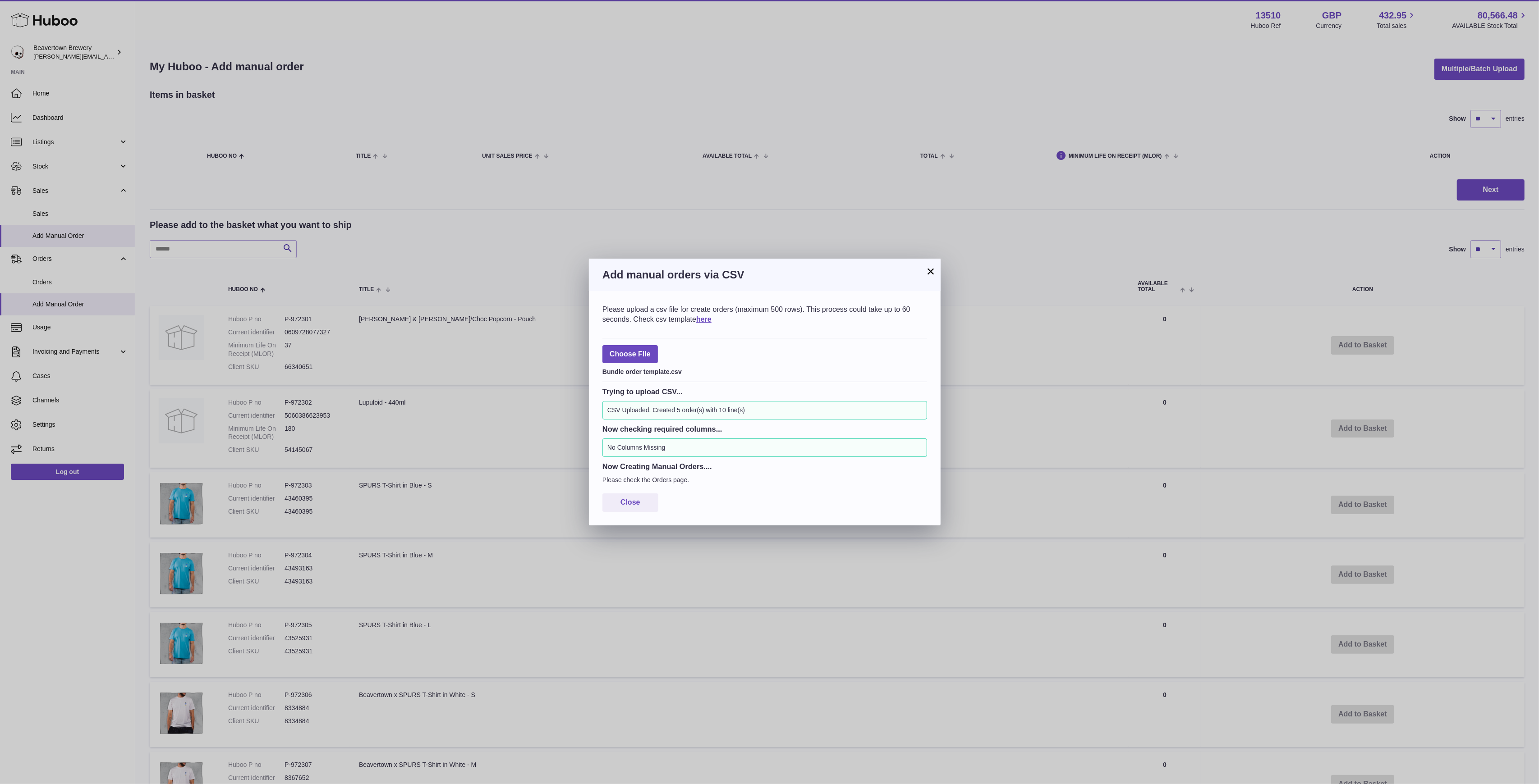
click at [933, 282] on div "Add manual orders via CSV" at bounding box center [765, 275] width 351 height 32
click at [929, 276] on button "×" at bounding box center [931, 272] width 11 height 11
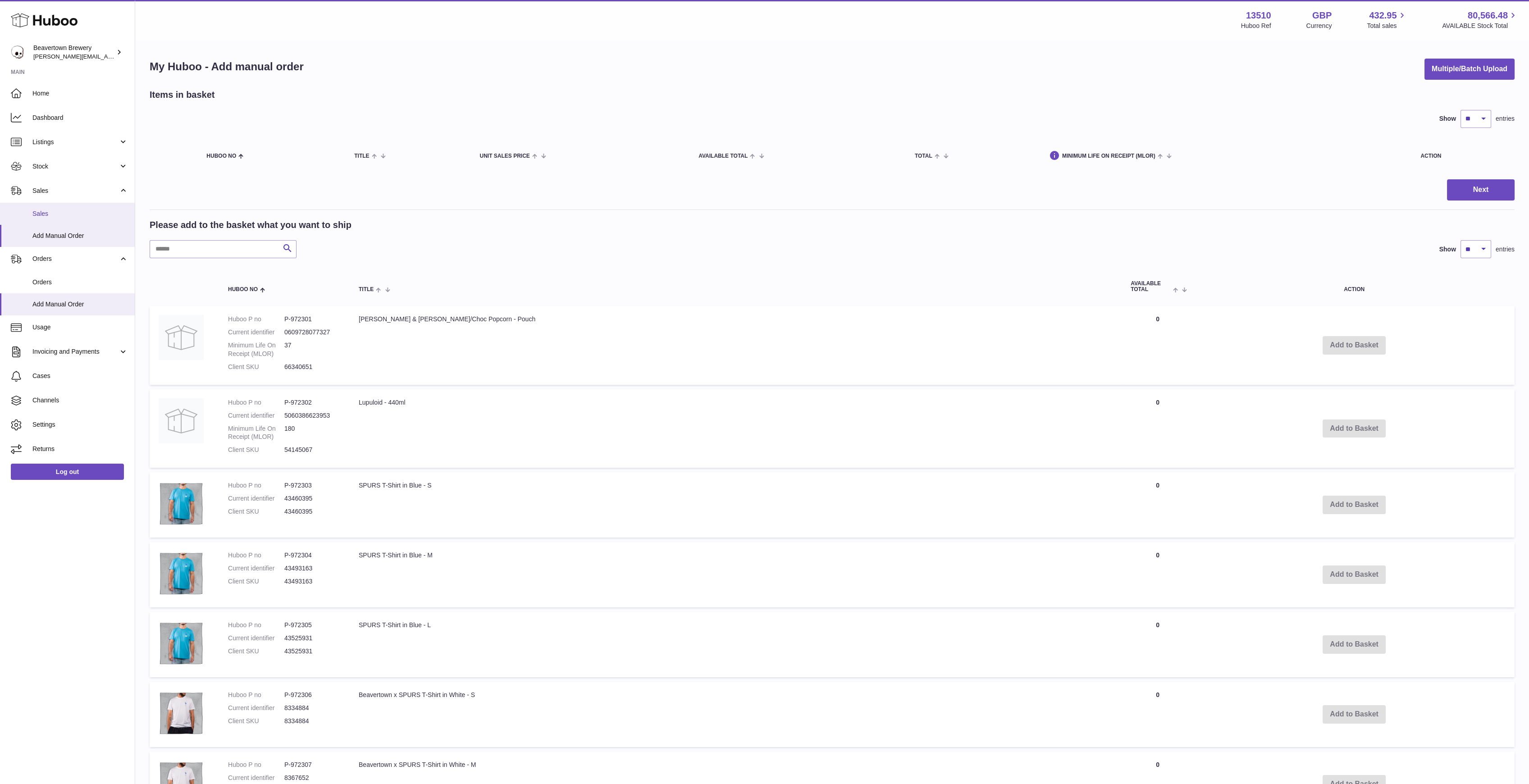
click at [90, 209] on span "Sales" at bounding box center [80, 213] width 95 height 9
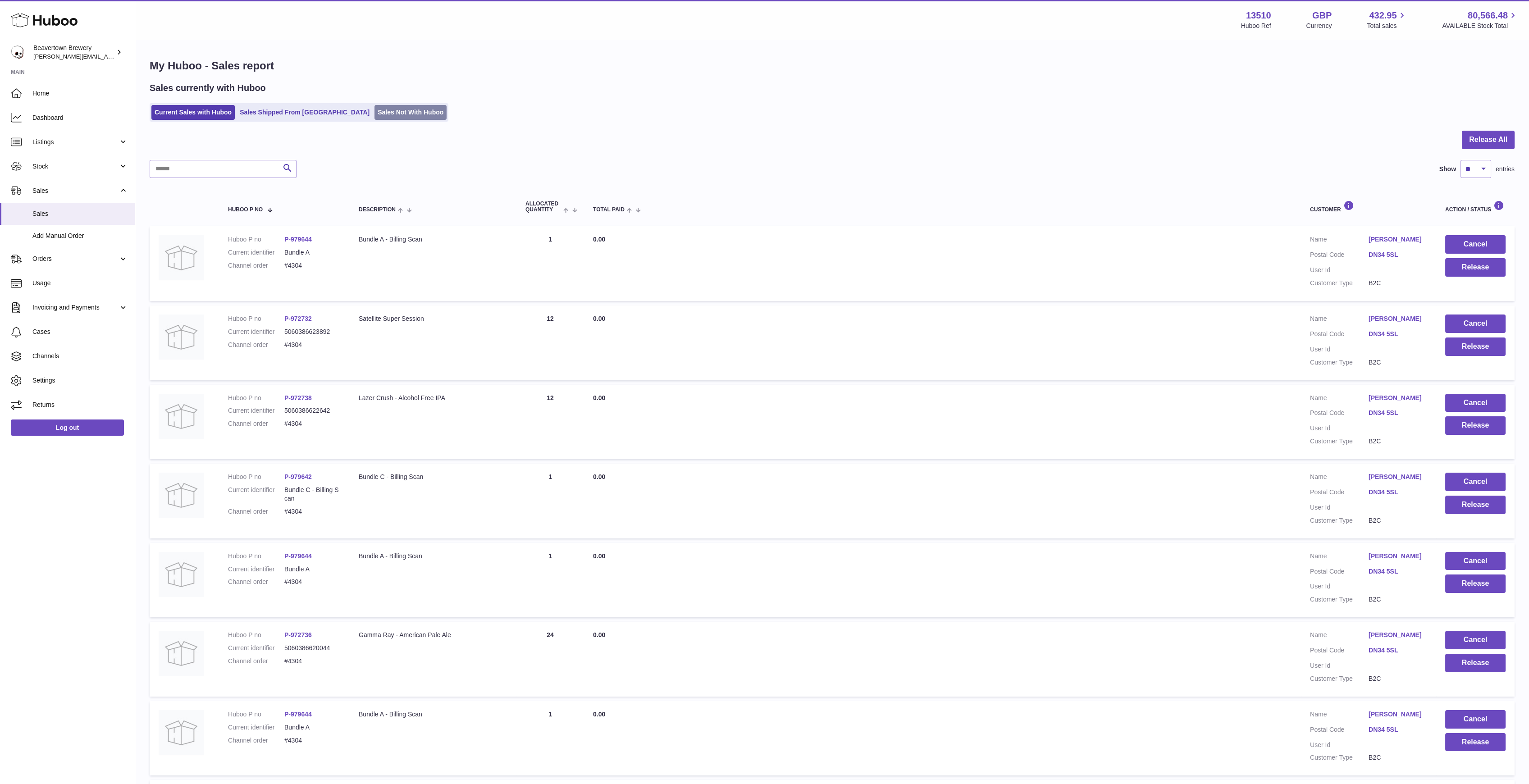
click at [378, 108] on link "Sales Not With Huboo" at bounding box center [411, 112] width 72 height 15
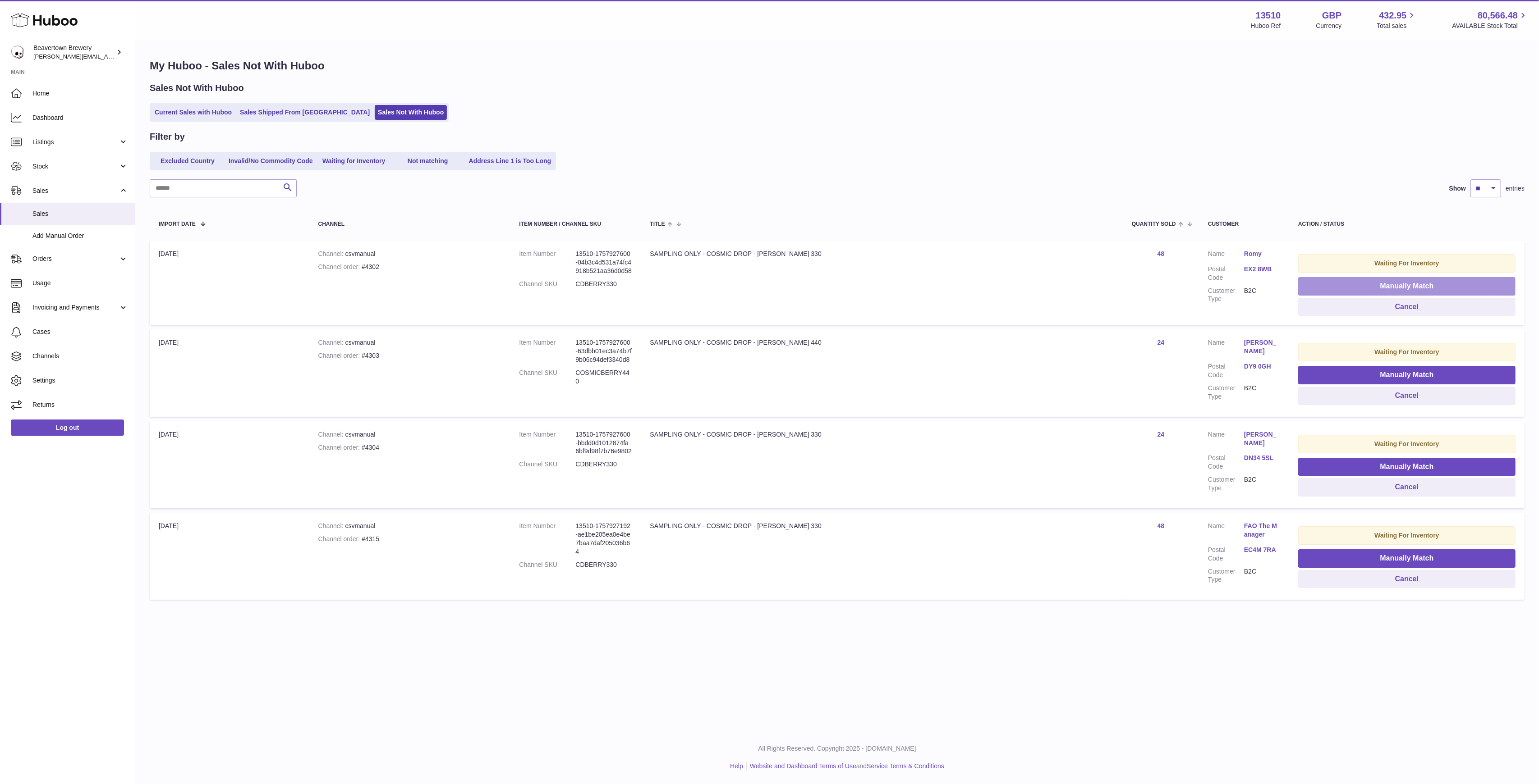
click at [1298, 292] on button "Manually Match" at bounding box center [1407, 286] width 217 height 18
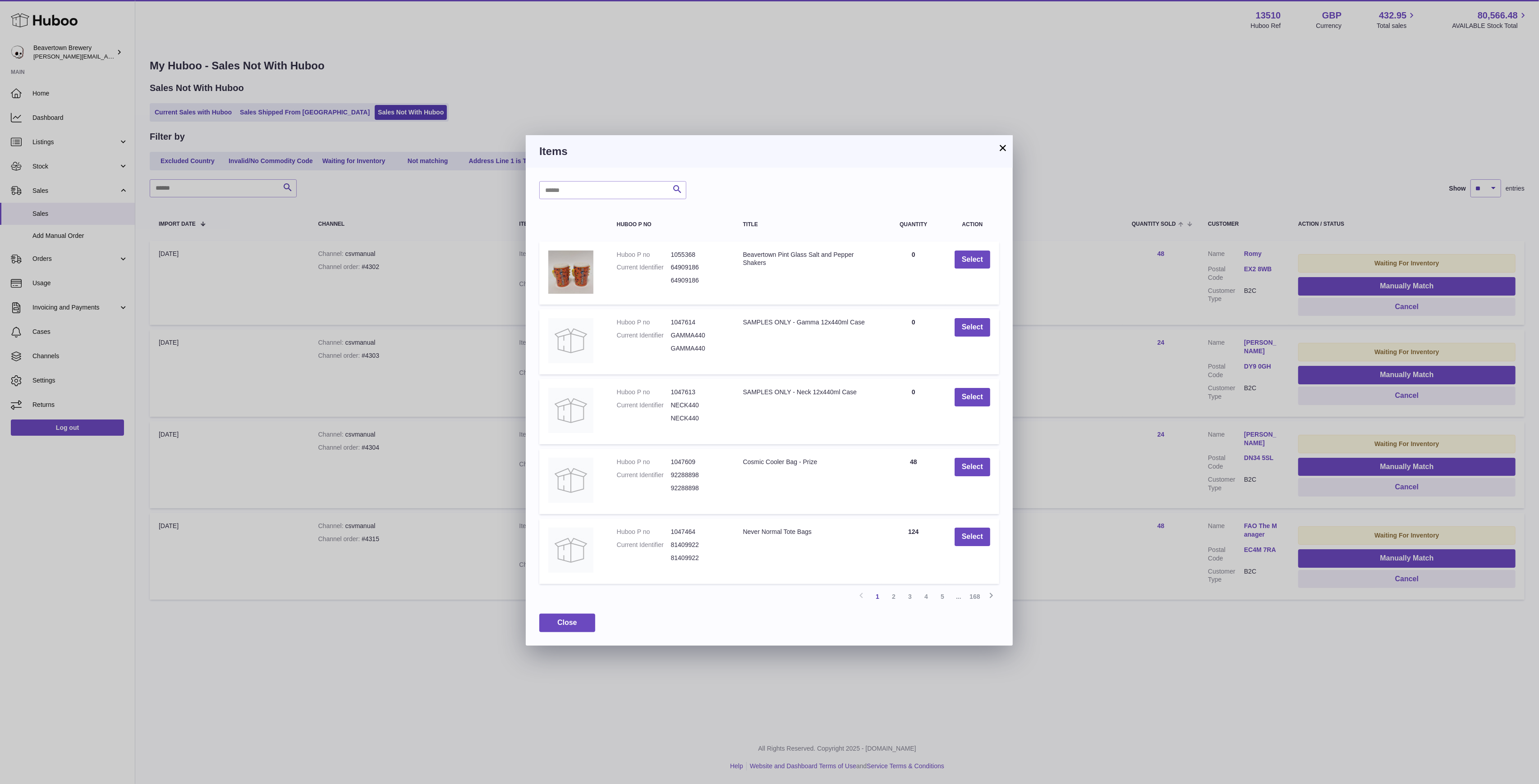
click at [593, 200] on div "Search Huboo P no Title Quantity Action Huboo P no 1055368 Current Identifier 6…" at bounding box center [769, 406] width 487 height 478
click at [589, 196] on input "text" at bounding box center [613, 190] width 147 height 18
type input "*****"
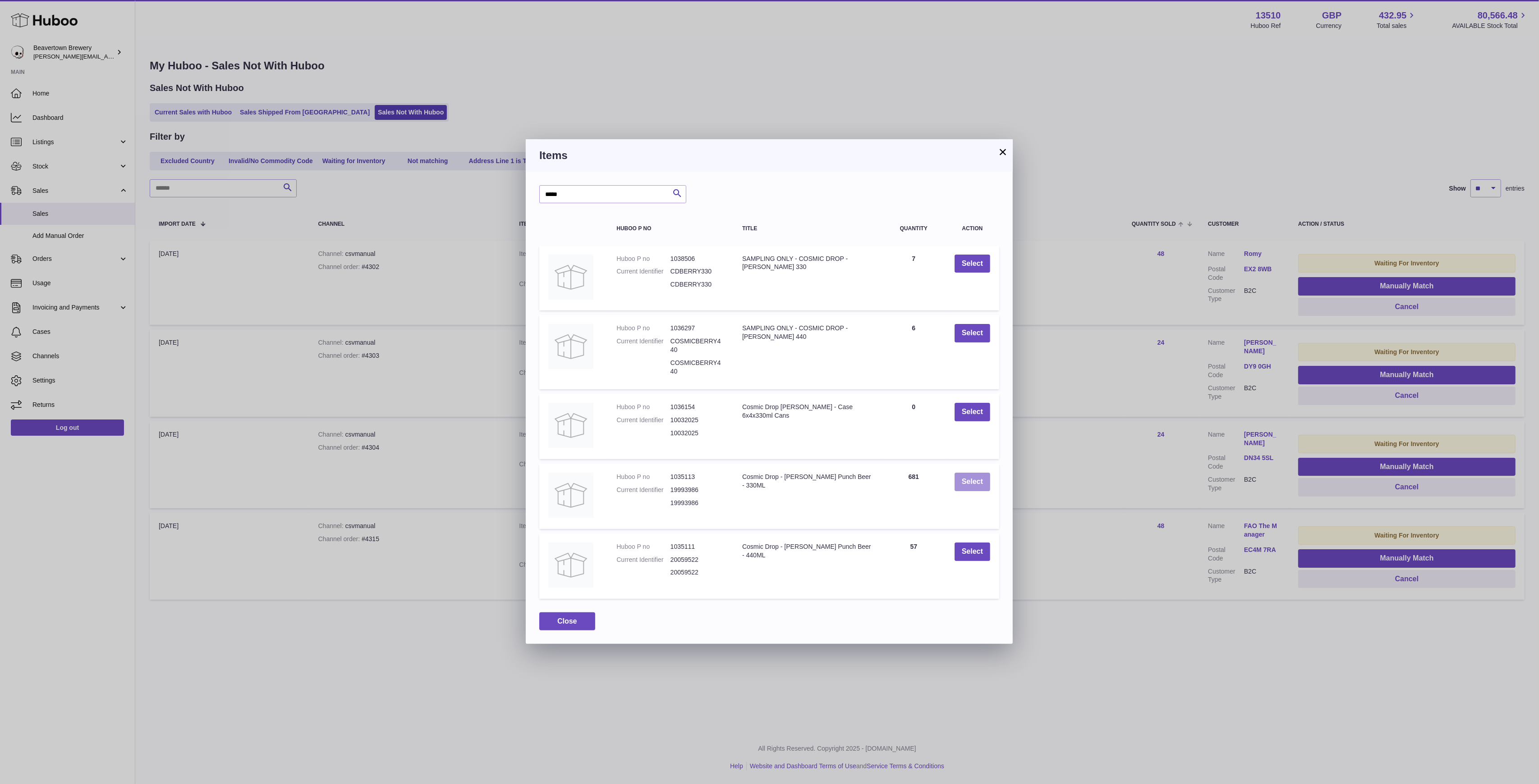
click at [970, 477] on button "Select" at bounding box center [972, 481] width 35 height 18
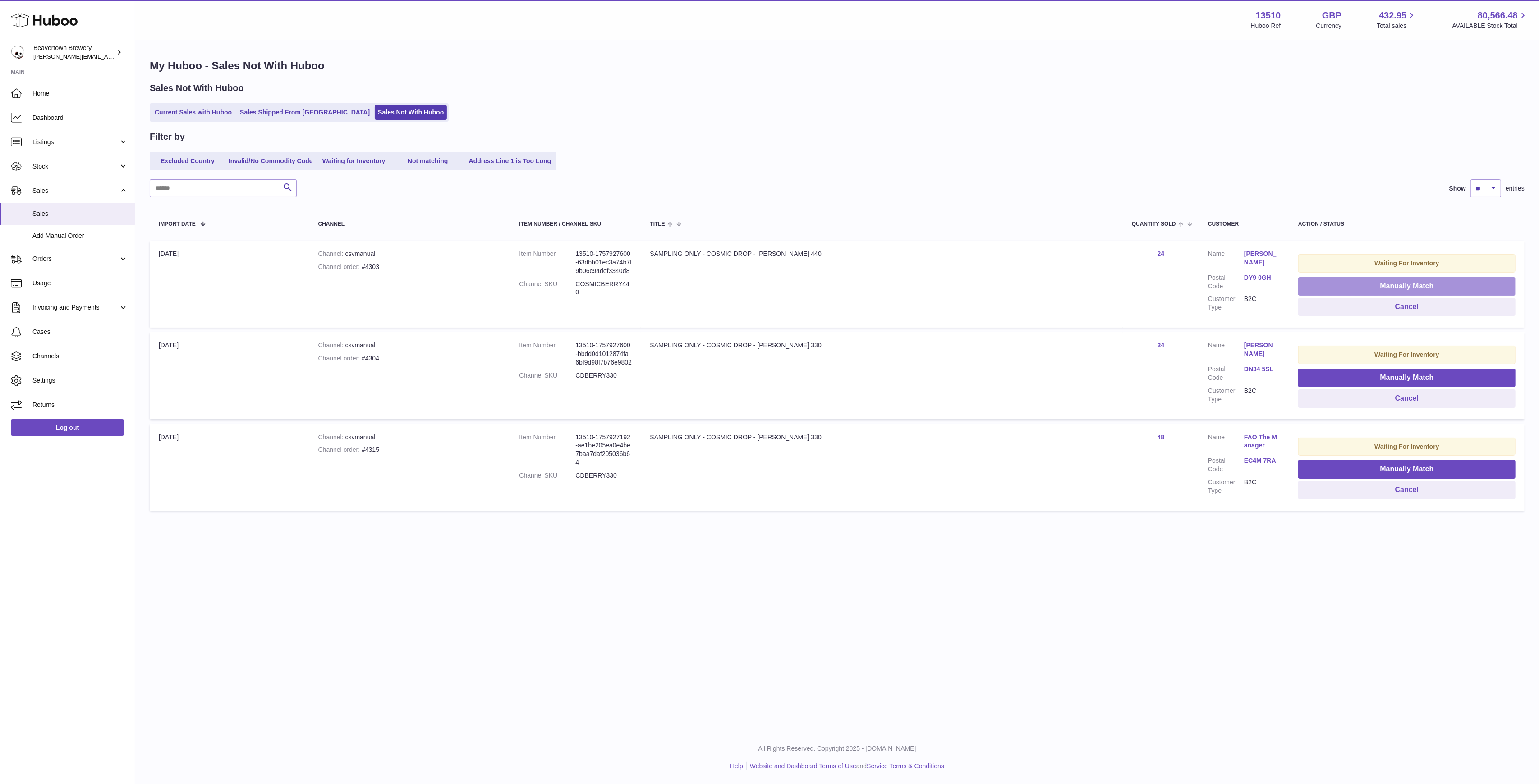
click at [1326, 287] on button "Manually Match" at bounding box center [1407, 286] width 217 height 18
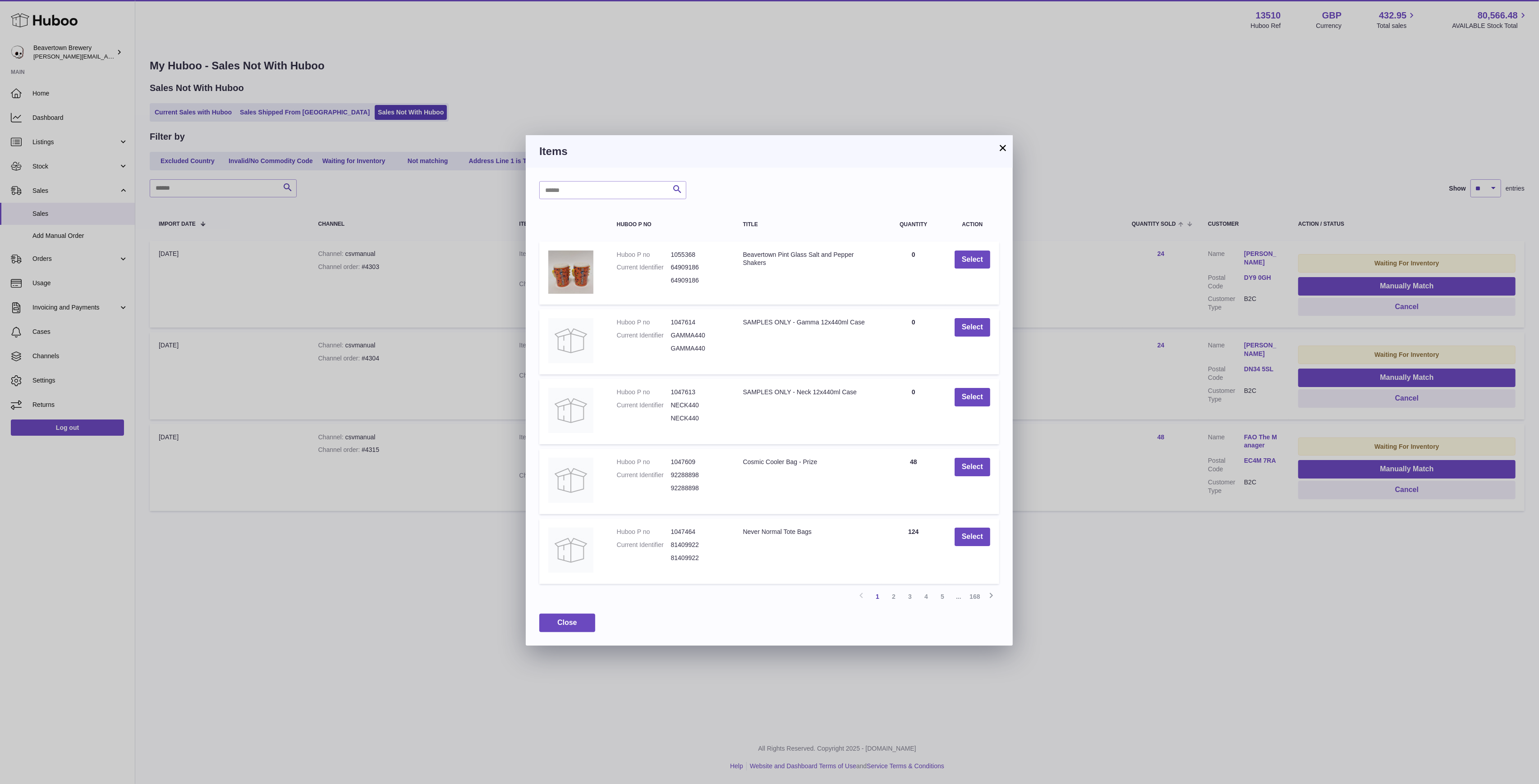
click at [594, 201] on div "Search Huboo P no Title Quantity Action Huboo P no 1055368 Current Identifier 6…" at bounding box center [769, 406] width 487 height 478
click at [595, 196] on input "text" at bounding box center [613, 190] width 147 height 18
type input "*****"
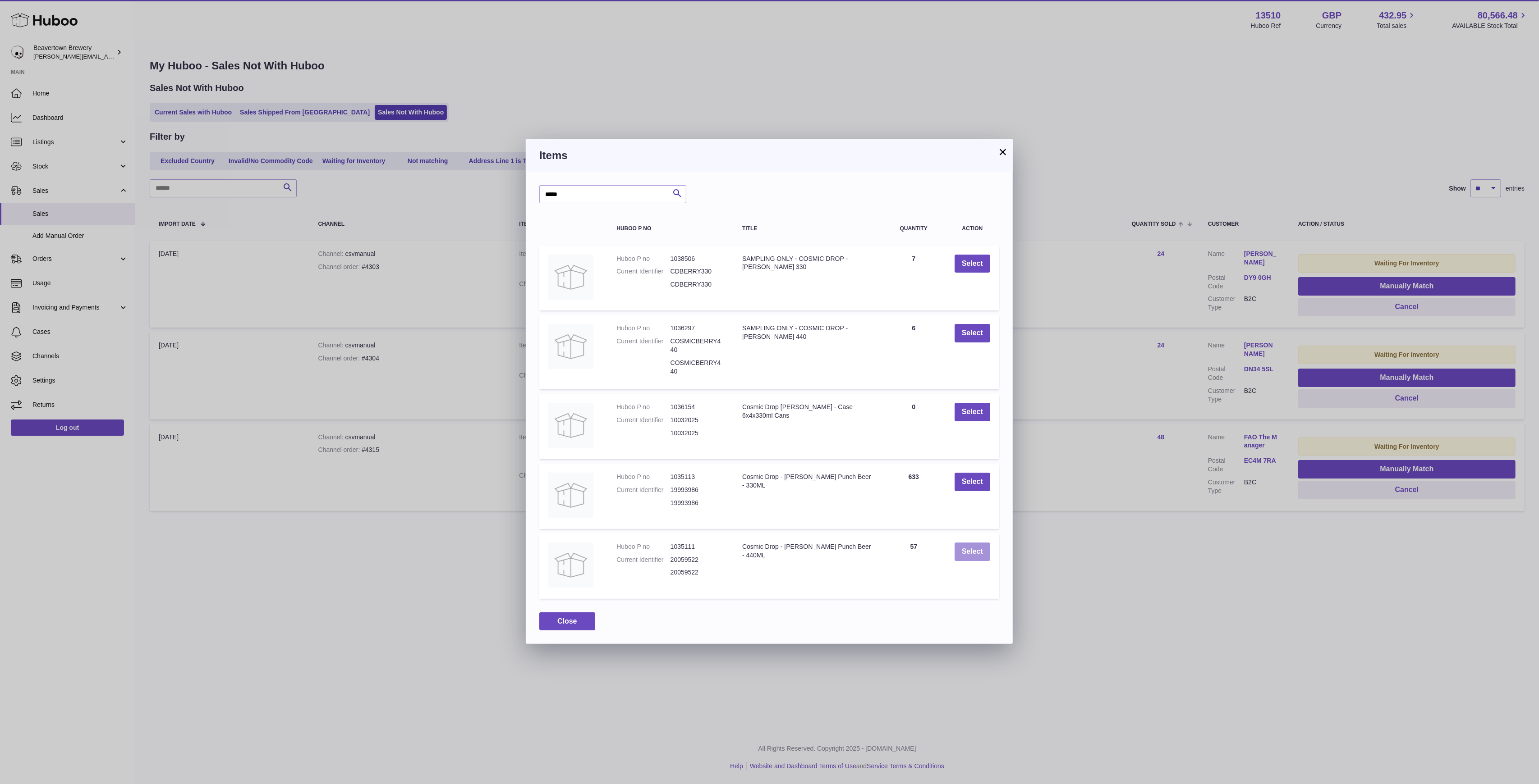
click at [972, 550] on button "Select" at bounding box center [972, 551] width 35 height 18
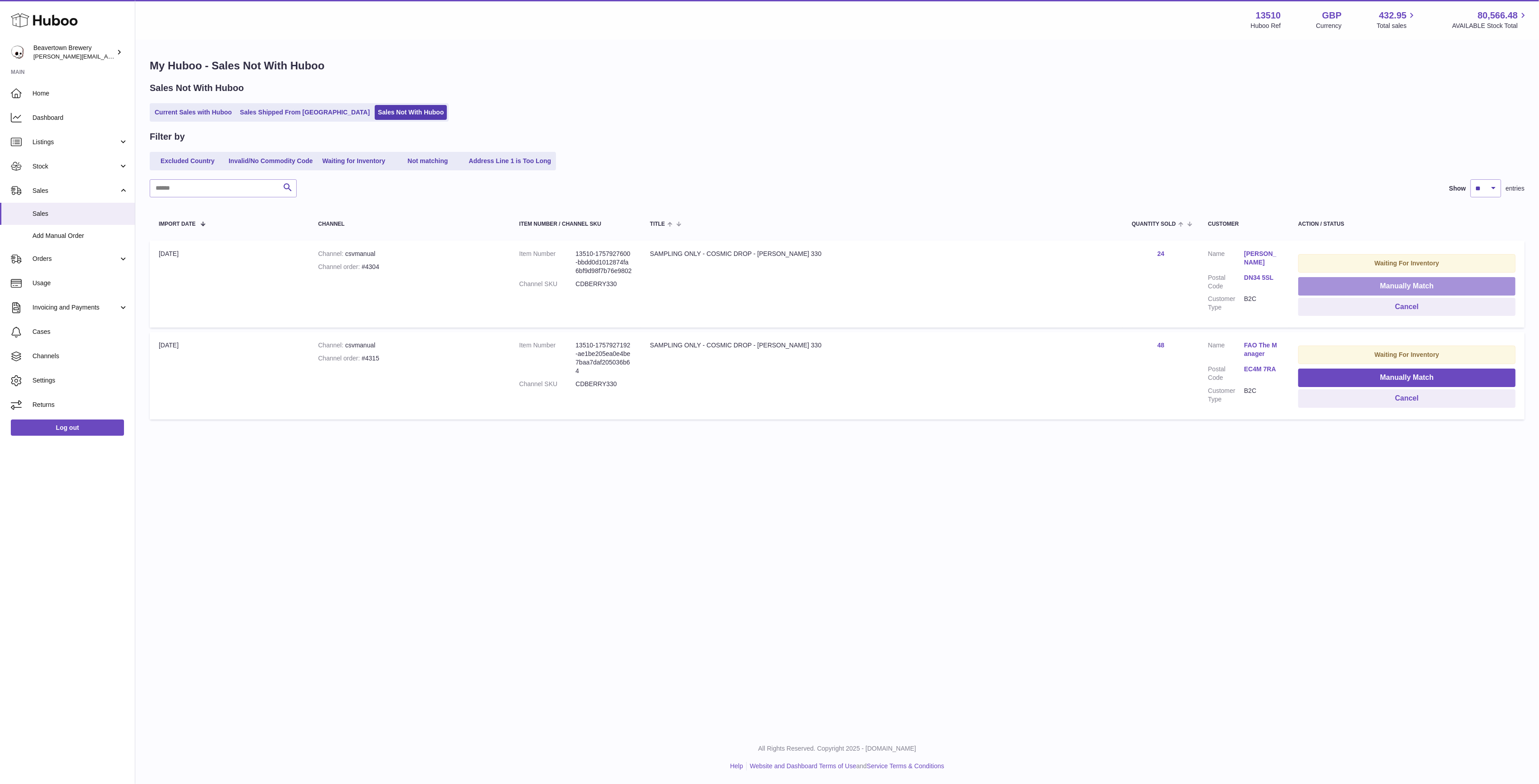
click at [1330, 284] on button "Manually Match" at bounding box center [1407, 286] width 217 height 18
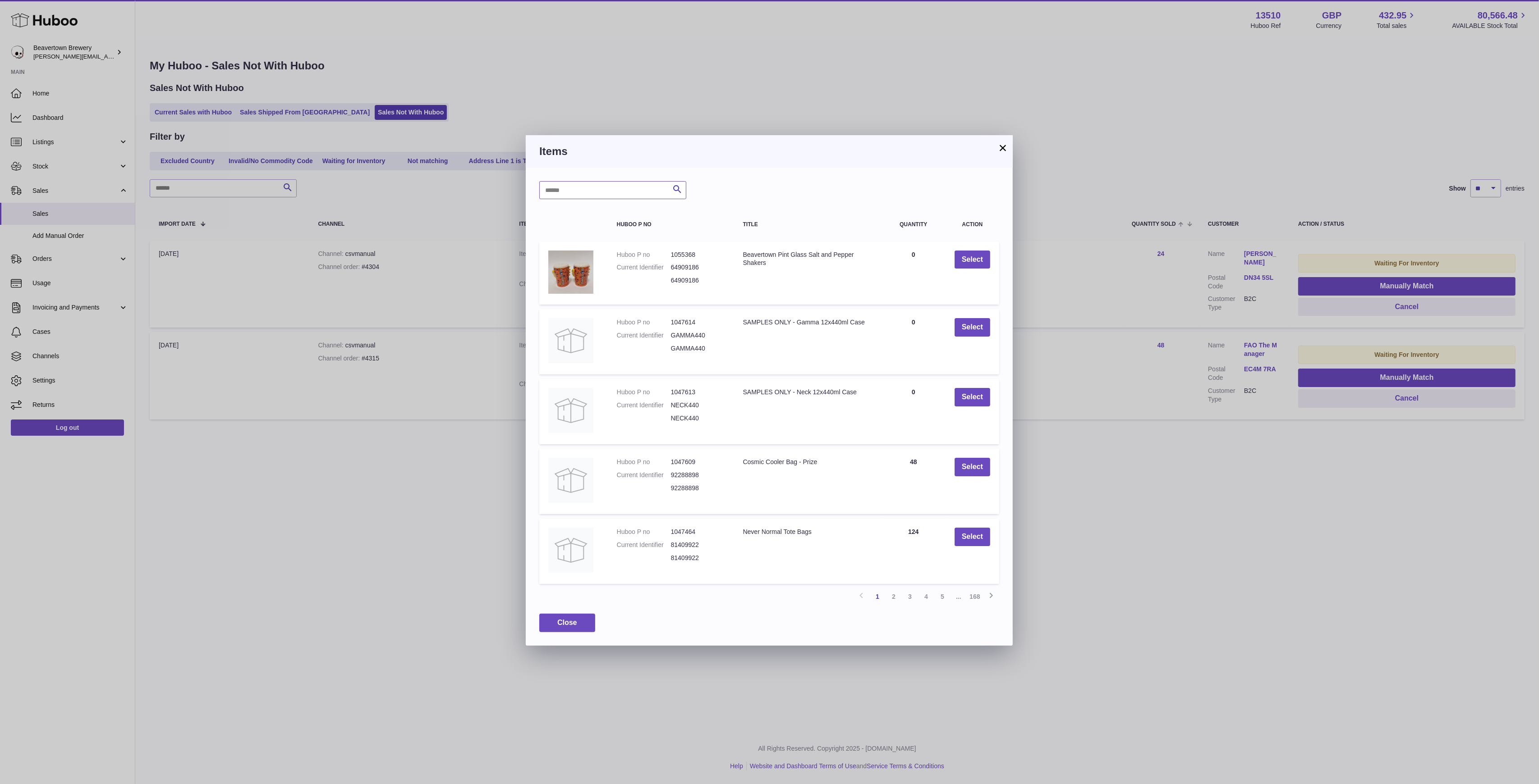
click at [643, 183] on input "text" at bounding box center [613, 190] width 147 height 18
type input "*"
type input "*****"
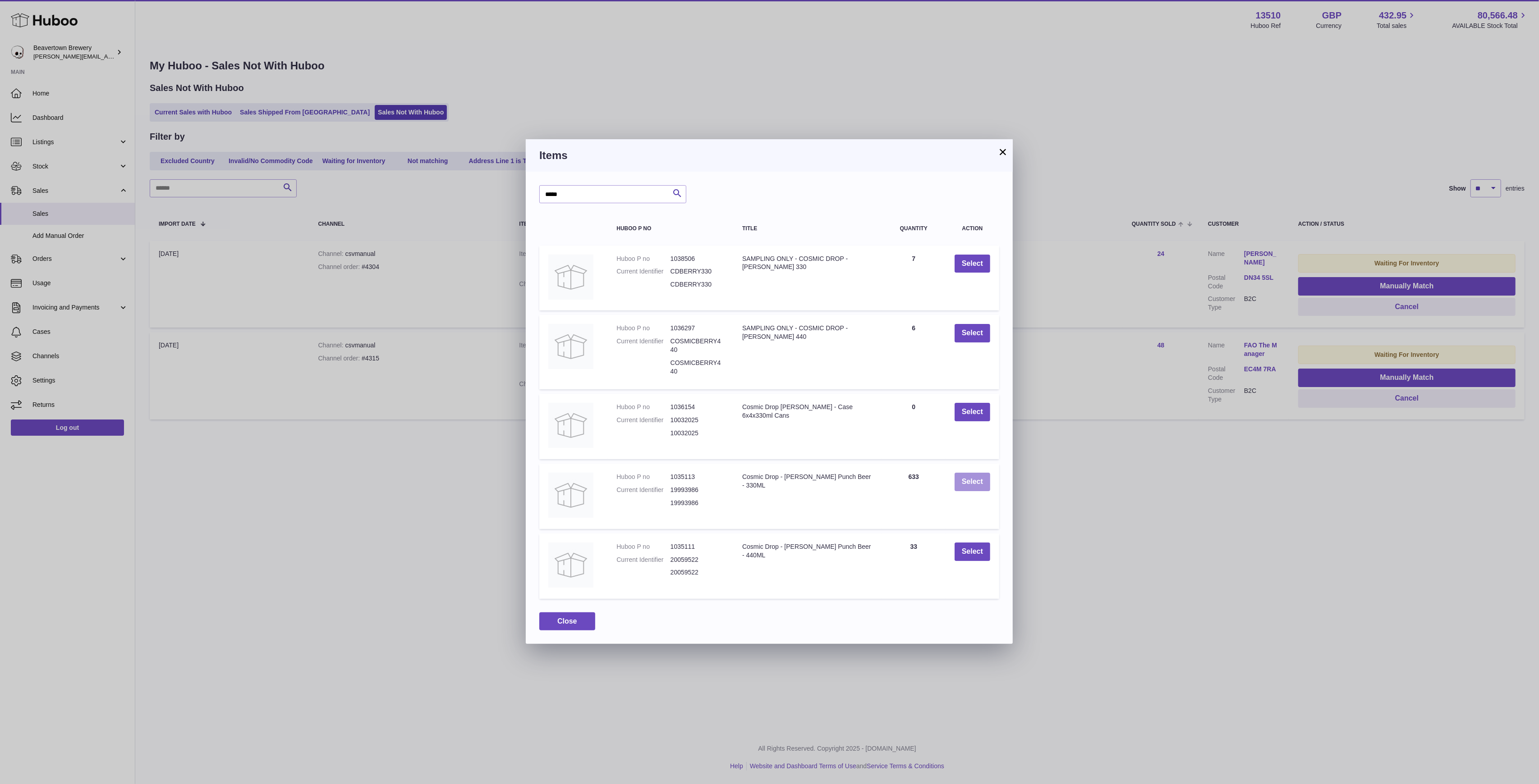
click at [973, 483] on button "Select" at bounding box center [972, 481] width 35 height 18
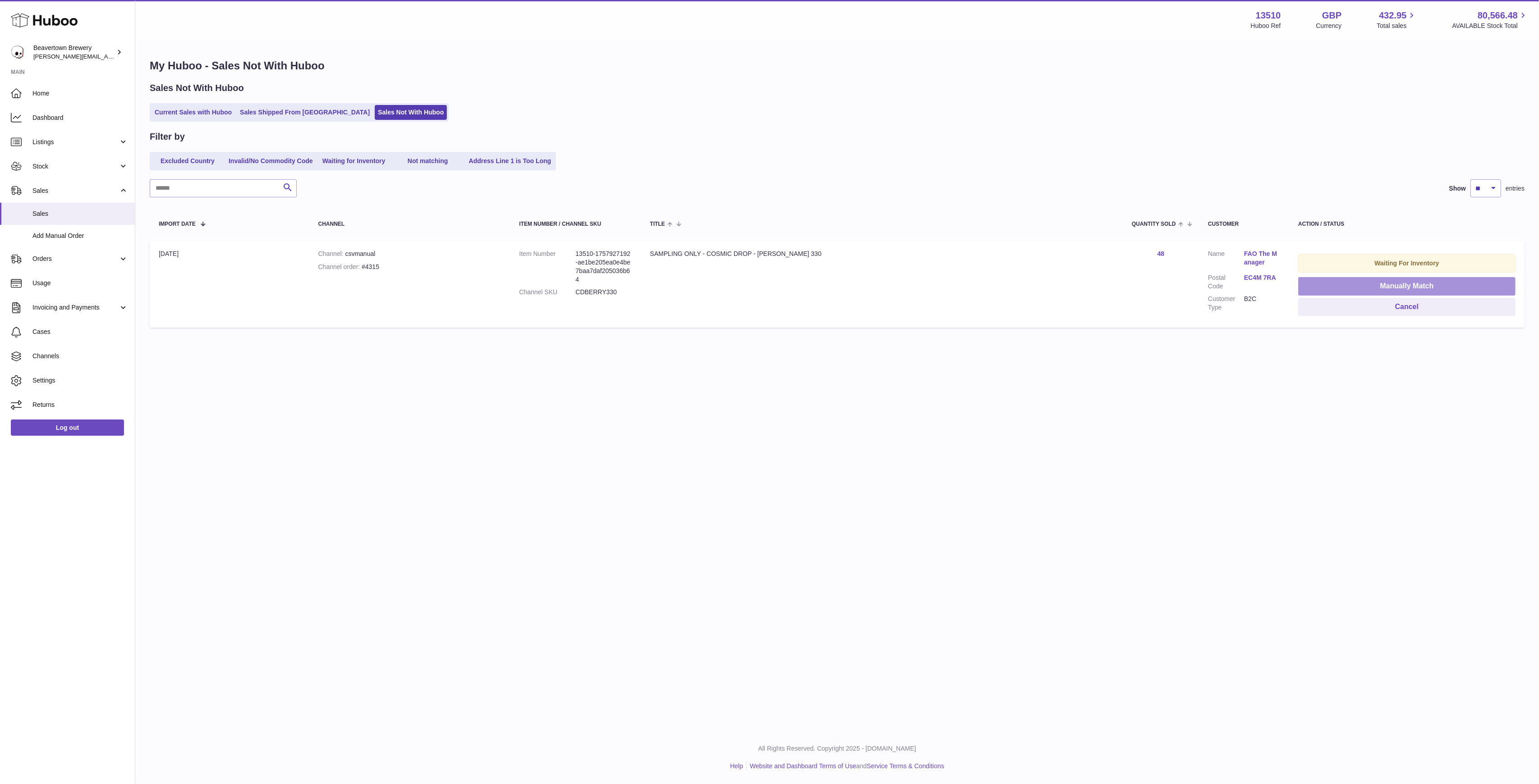
click at [1343, 284] on button "Manually Match" at bounding box center [1407, 286] width 217 height 18
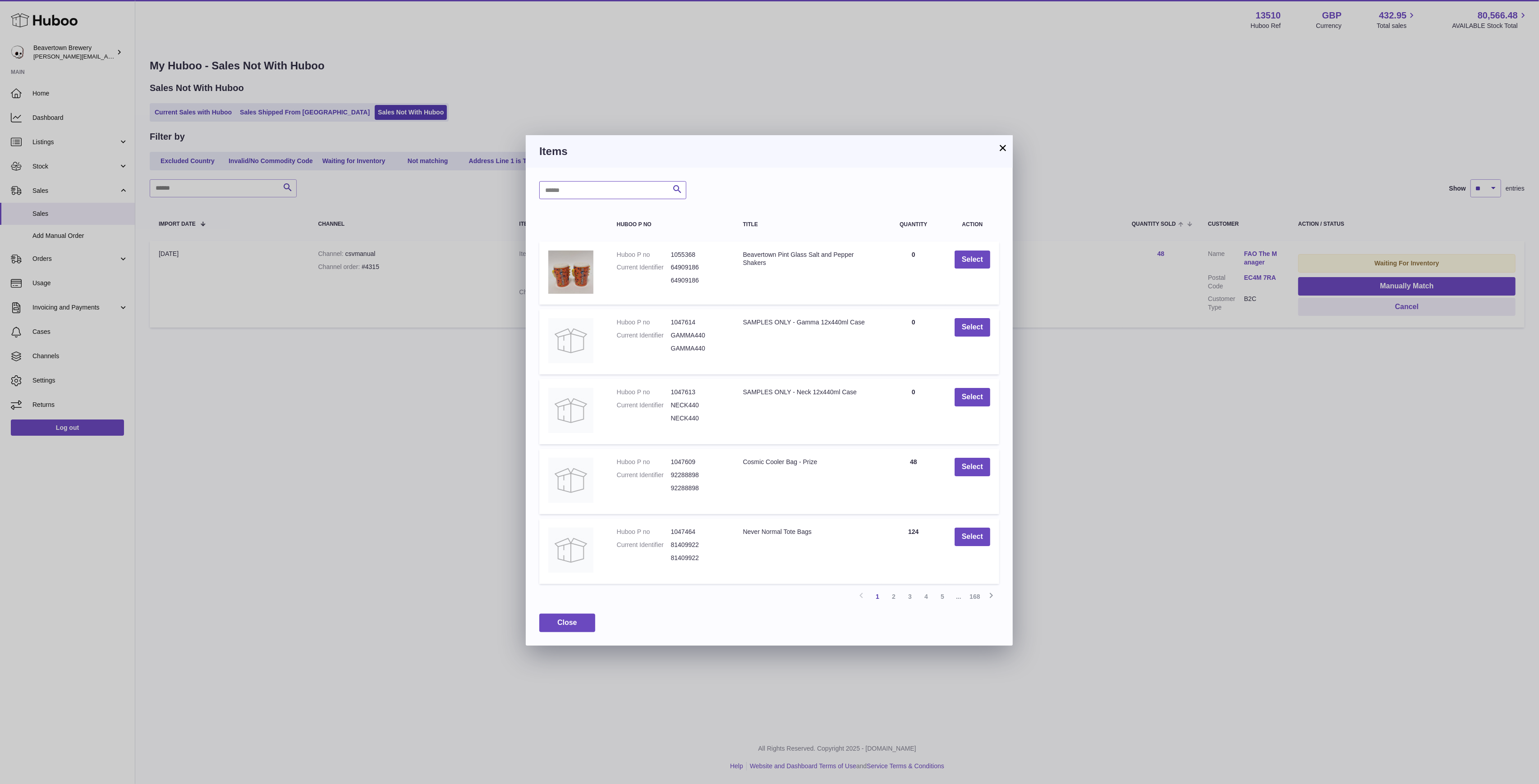
click at [594, 193] on input "text" at bounding box center [613, 190] width 147 height 18
type input "*****"
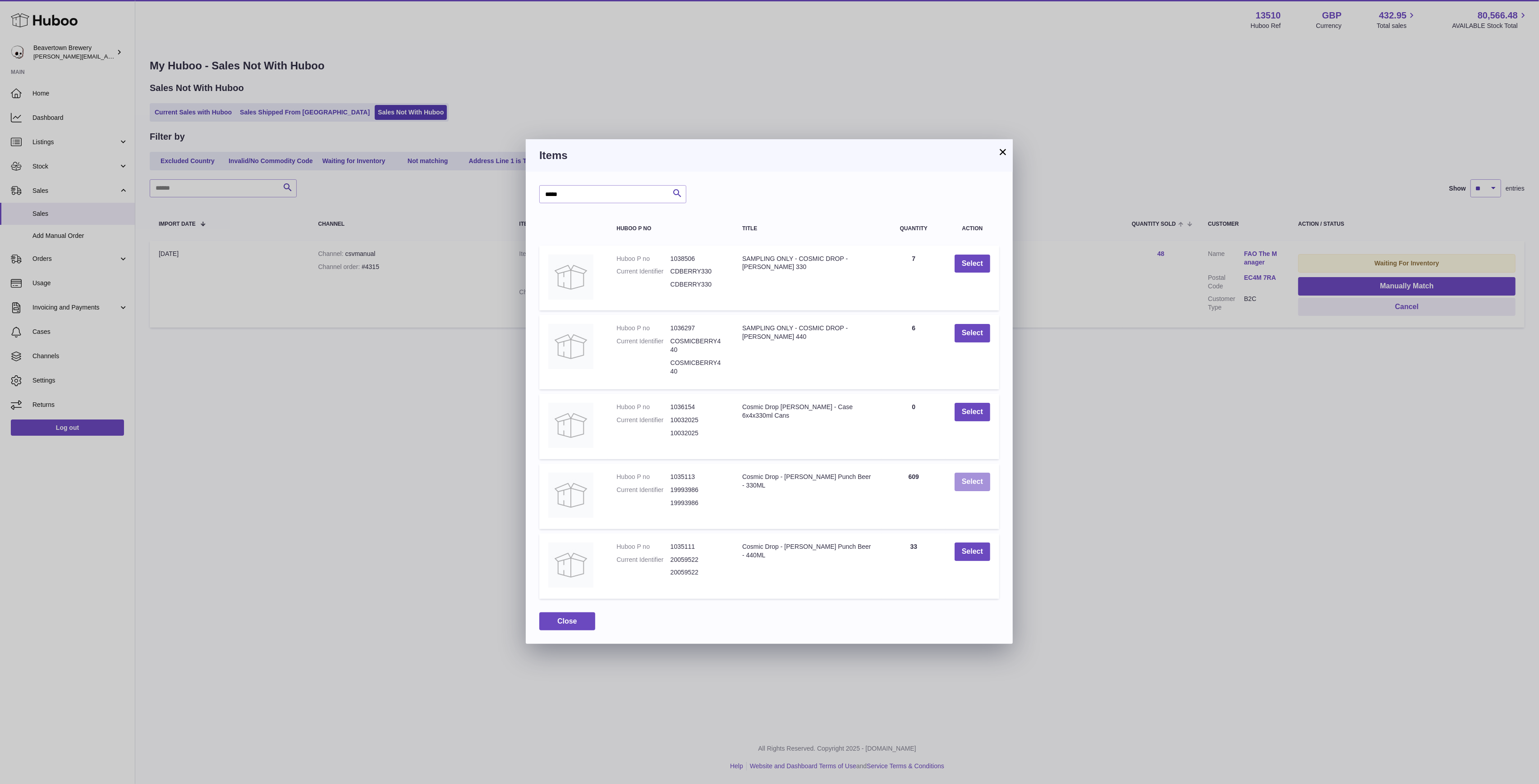
click at [966, 485] on button "Select" at bounding box center [972, 481] width 35 height 18
